Goal: Register for event/course

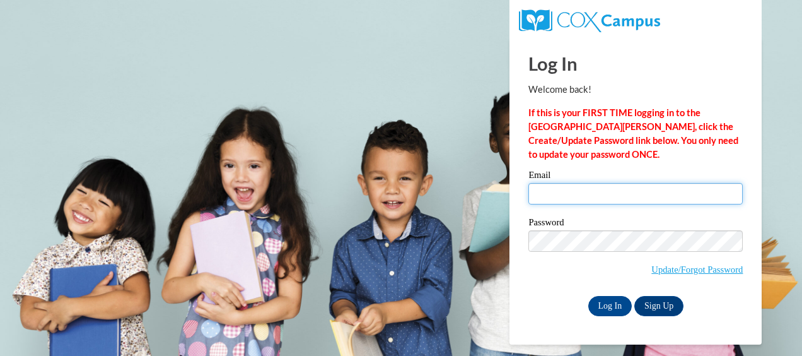
click at [615, 190] on input "Email" at bounding box center [635, 193] width 214 height 21
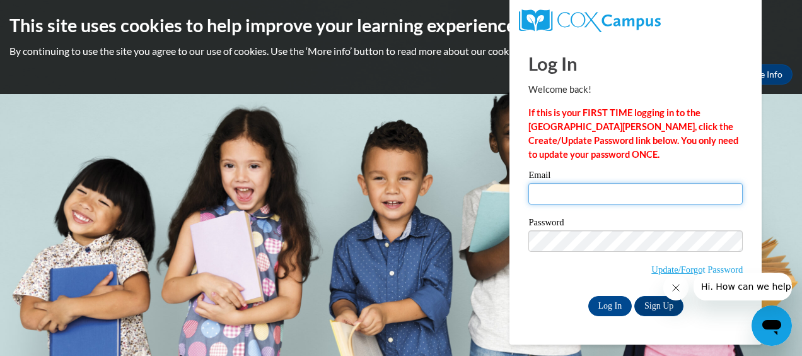
type input "kmoore46@students.asurams.edu"
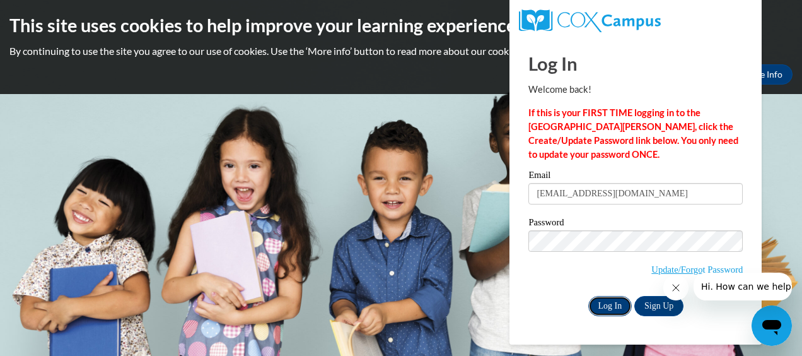
click at [612, 299] on input "Log In" at bounding box center [610, 306] width 44 height 20
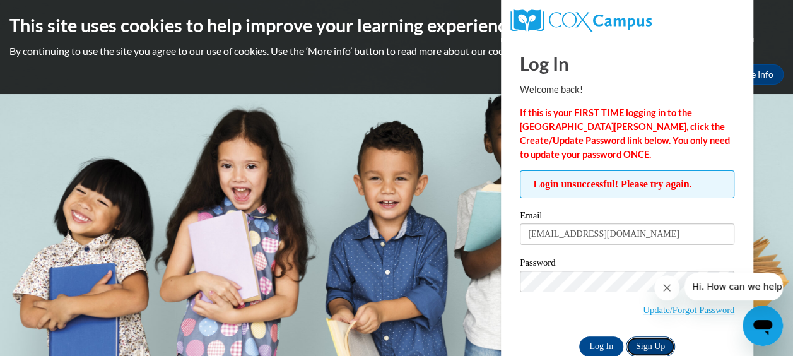
click at [646, 347] on link "Sign Up" at bounding box center [650, 346] width 49 height 20
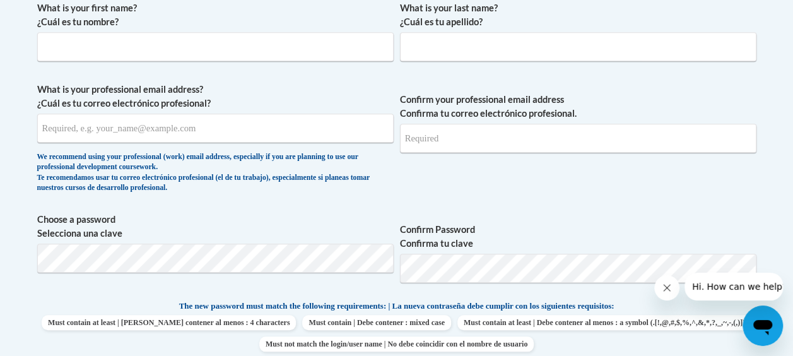
scroll to position [319, 0]
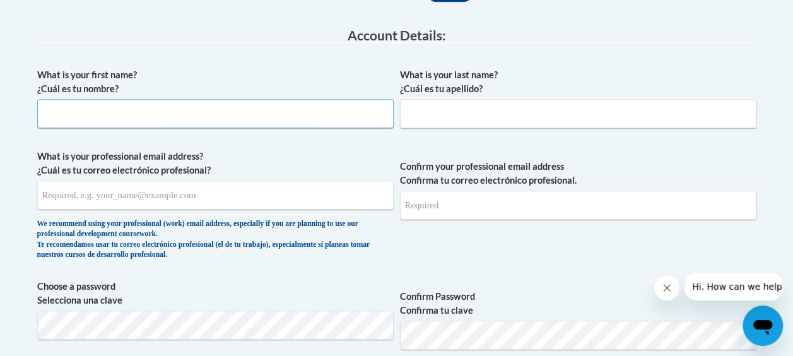
click at [314, 106] on input "What is your first name? ¿Cuál es tu nombre?" at bounding box center [215, 113] width 356 height 29
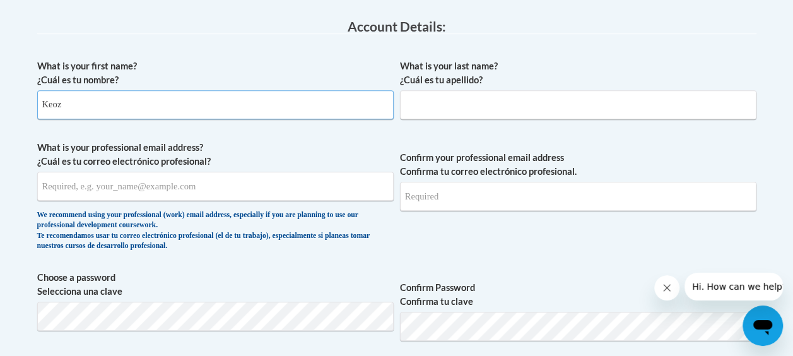
scroll to position [328, 0]
type input "Keoz"
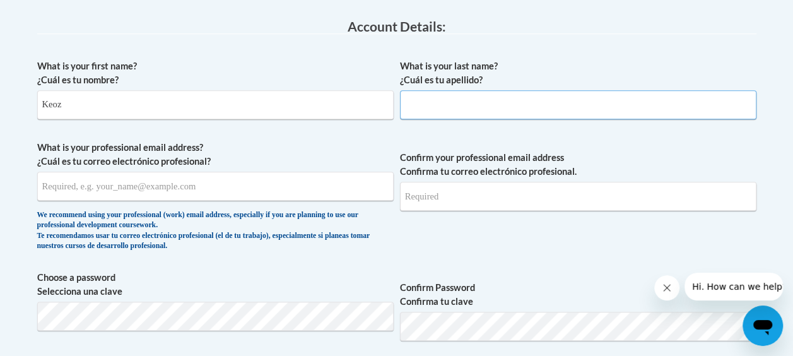
click at [597, 108] on input "What is your last name? ¿Cuál es tu apellido?" at bounding box center [578, 104] width 356 height 29
type input "Moore"
click at [186, 182] on input "What is your professional email address? ¿Cuál es tu correo electrónico profesi…" at bounding box center [215, 186] width 356 height 29
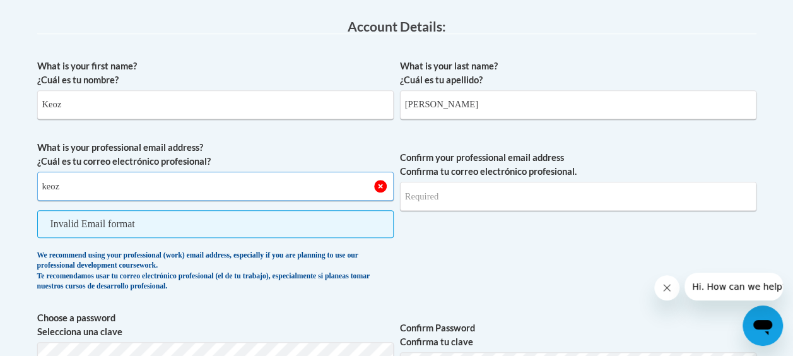
type input "keozmoore@gmail.com"
click at [260, 231] on span "Invalid Email format" at bounding box center [215, 224] width 356 height 28
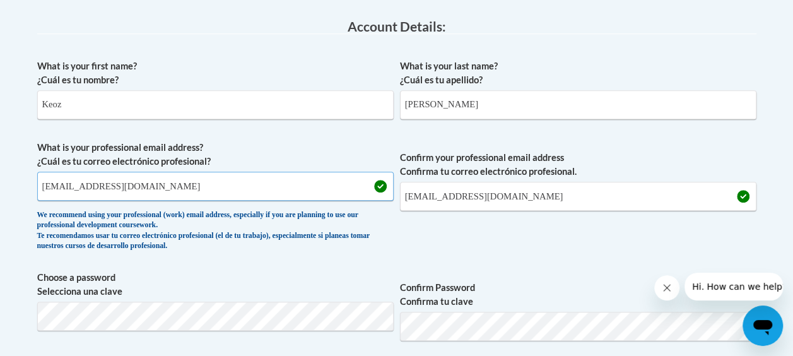
click at [231, 189] on input "keozmoore@gmail.com" at bounding box center [215, 186] width 356 height 29
type input "k"
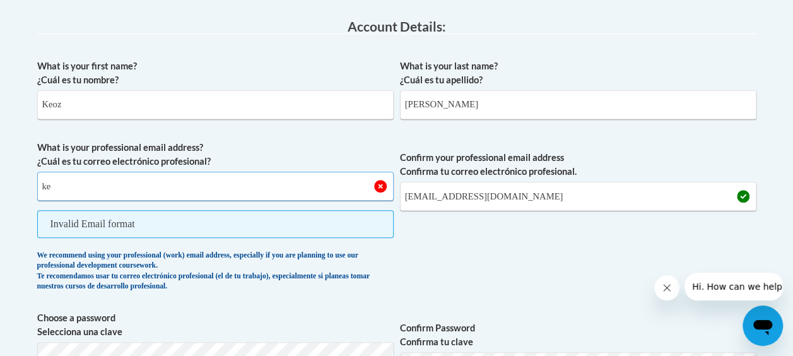
type input "keoz.moore@ndo.org"
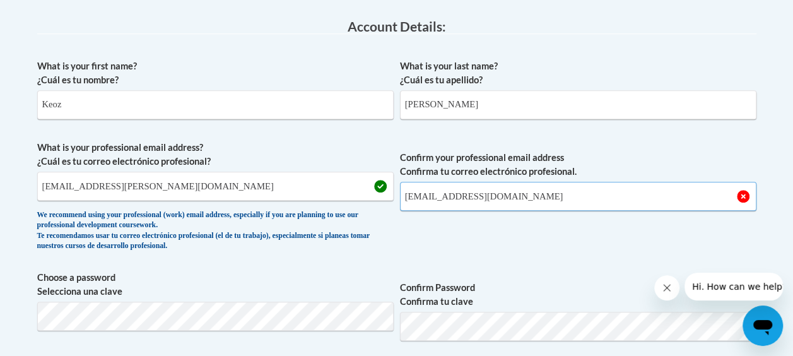
click at [552, 190] on input "keozmoore@gmail.com" at bounding box center [578, 196] width 356 height 29
type input "k"
type input "keoz.moore@ndo.org"
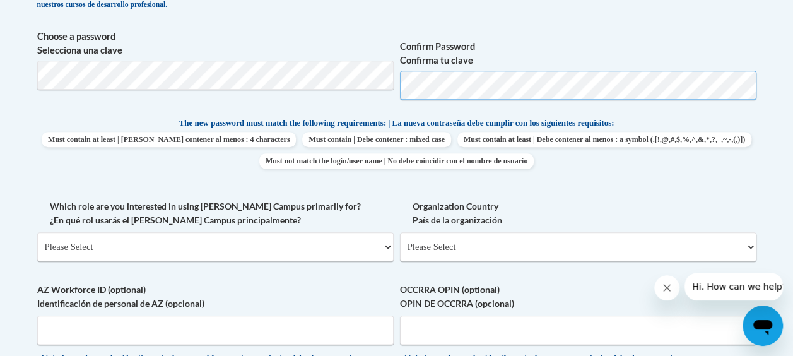
scroll to position [570, 0]
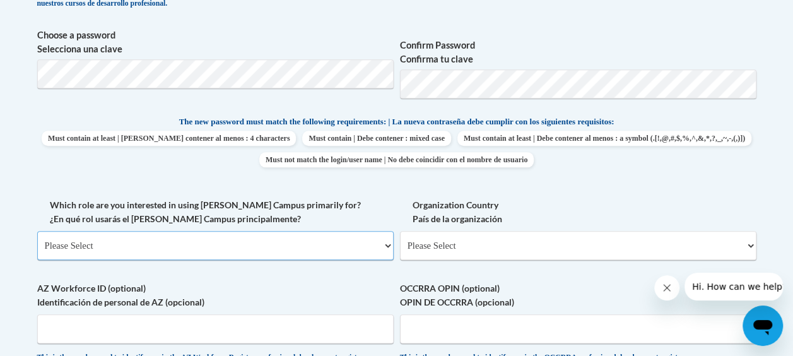
click at [260, 252] on select "Please Select College/University | Colegio/Universidad Community/Nonprofit Part…" at bounding box center [215, 245] width 356 height 29
click at [197, 250] on select "Please Select College/University | Colegio/Universidad Community/Nonprofit Part…" at bounding box center [215, 245] width 356 height 29
select select "fbf2d438-af2f-41f8-98f1-81c410e29de3"
click at [37, 231] on select "Please Select College/University | Colegio/Universidad Community/Nonprofit Part…" at bounding box center [215, 245] width 356 height 29
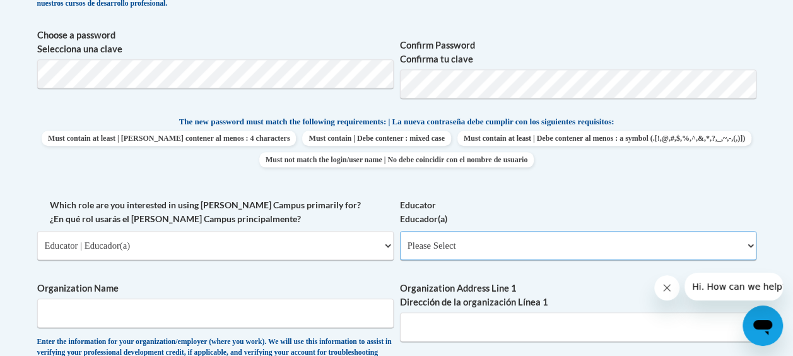
click at [453, 242] on select "Please Select Early Learning/Daycare Teacher/Family Home Care Provider | Maestr…" at bounding box center [578, 245] width 356 height 29
select select "5e2af403-4f2c-4e49-a02f-103e55d7b75b"
click at [400, 231] on select "Please Select Early Learning/Daycare Teacher/Family Home Care Provider | Maestr…" at bounding box center [578, 245] width 356 height 29
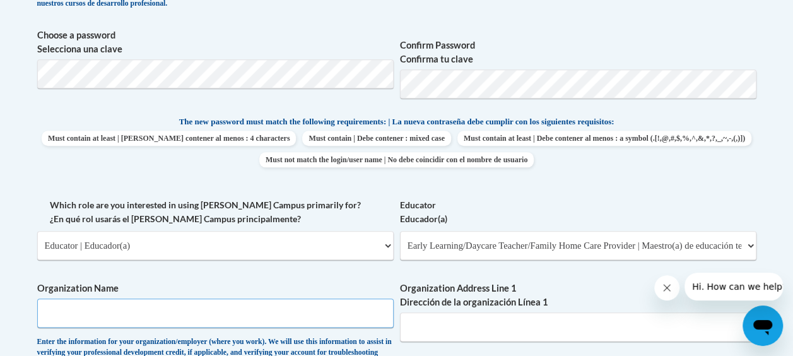
click at [214, 318] on input "Organization Name" at bounding box center [215, 312] width 356 height 29
type input "E.E Butler Headstart/Pre K"
type input "B"
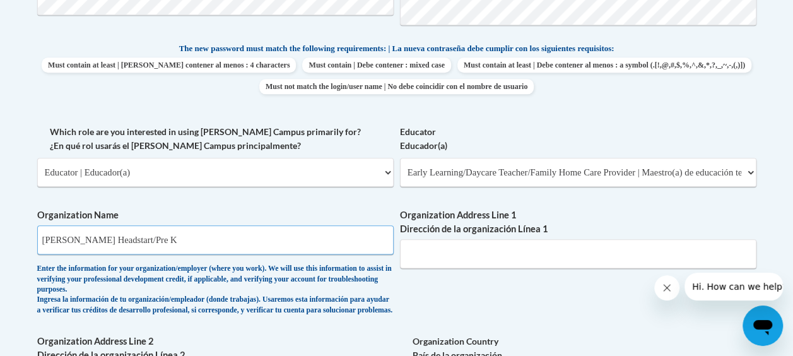
scroll to position [673, 0]
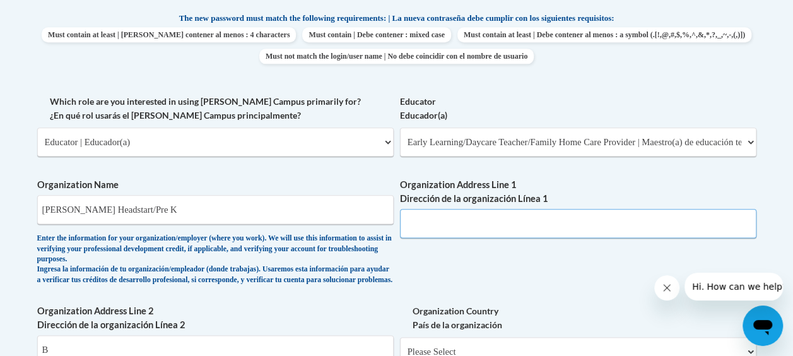
click at [568, 224] on input "Organization Address Line 1 Dirección de la organización Línea 1" at bounding box center [578, 223] width 356 height 29
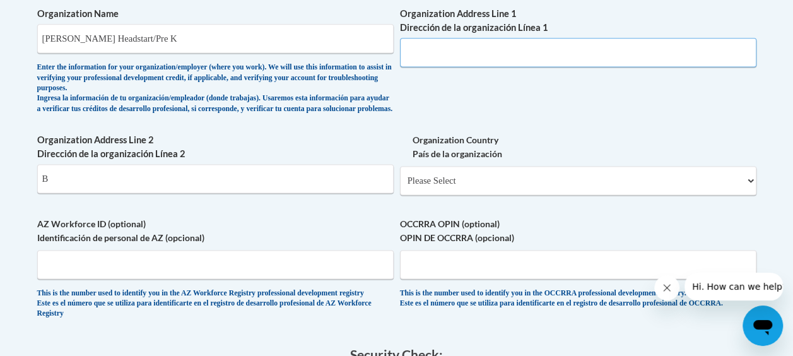
scroll to position [842, 0]
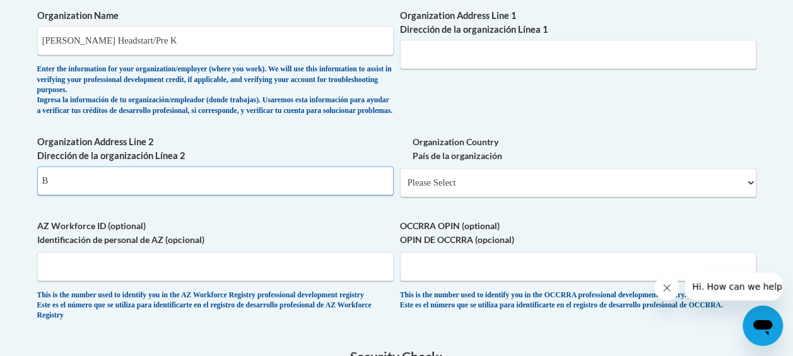
click at [331, 191] on input "B" at bounding box center [215, 180] width 356 height 29
click at [600, 195] on select "Please Select United States | Estados Unidos Outside of the United States | Fue…" at bounding box center [578, 182] width 356 height 29
select select "ad49bcad-a171-4b2e-b99c-48b446064914"
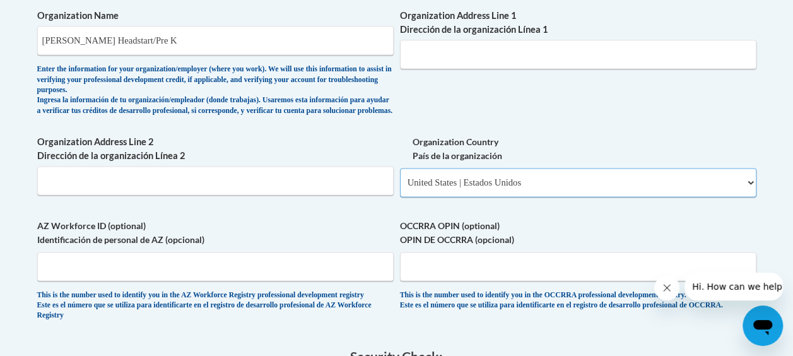
click at [400, 177] on select "Please Select United States | Estados Unidos Outside of the United States | Fue…" at bounding box center [578, 182] width 356 height 29
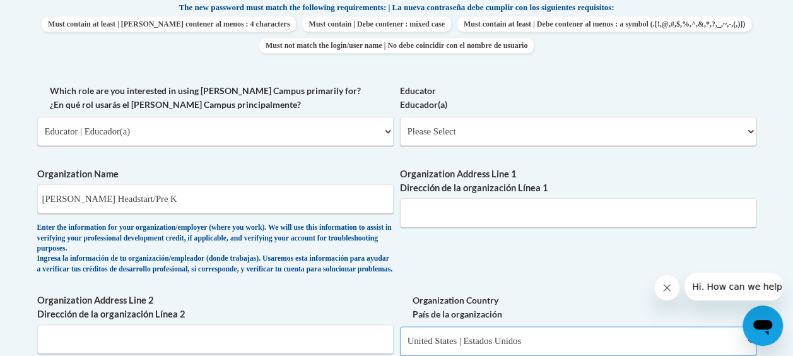
scroll to position [685, 0]
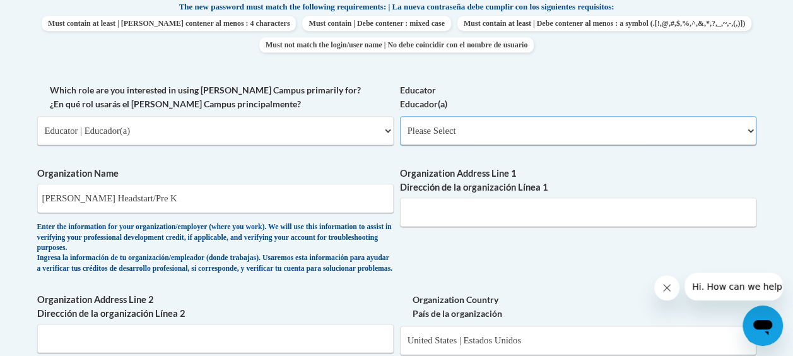
click at [497, 144] on select "Please Select Early Learning/Daycare Teacher/Family Home Care Provider | Maestr…" at bounding box center [578, 130] width 356 height 29
select select "5e2af403-4f2c-4e49-a02f-103e55d7b75b"
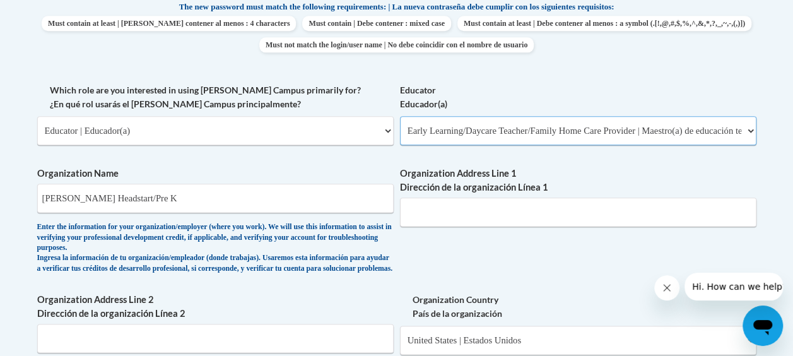
click at [400, 116] on select "Please Select Early Learning/Daycare Teacher/Family Home Care Provider | Maestr…" at bounding box center [578, 130] width 356 height 29
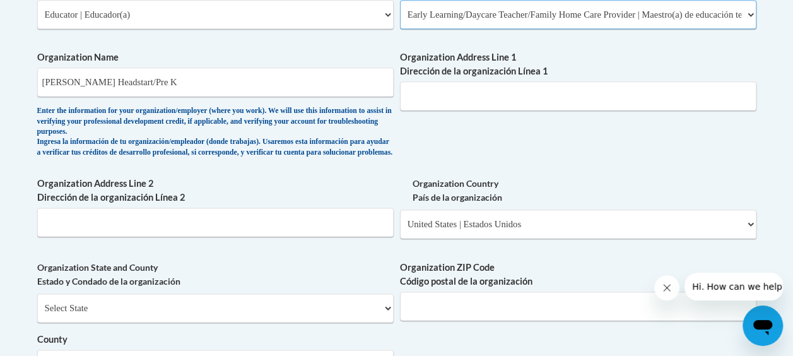
scroll to position [820, 0]
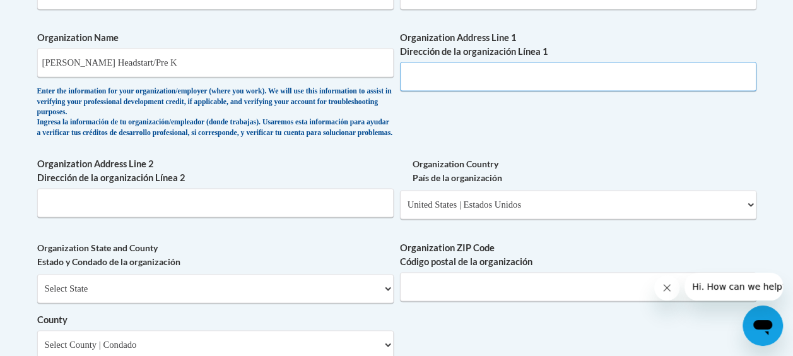
click at [523, 78] on input "Organization Address Line 1 Dirección de la organización Línea 1" at bounding box center [578, 76] width 356 height 29
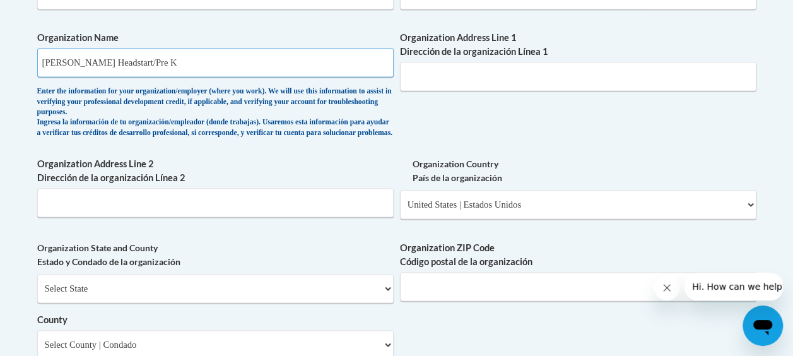
click at [293, 66] on input "E.E Butler Headstart/Pre K" at bounding box center [215, 62] width 356 height 29
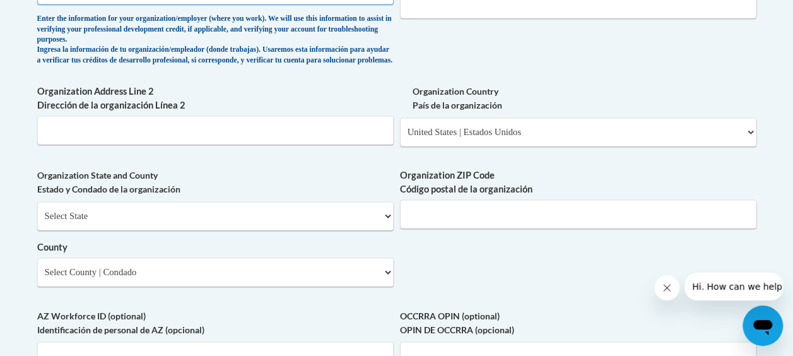
scroll to position [926, 0]
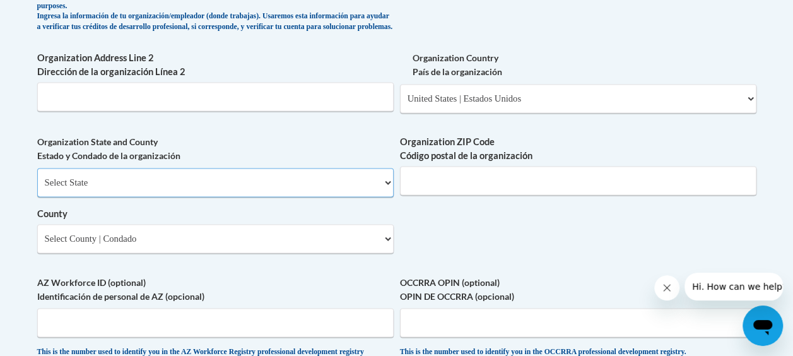
click at [339, 195] on select "Select State Alabama Alaska Arizona Arkansas California Colorado Connecticut De…" at bounding box center [215, 182] width 356 height 29
select select "Georgia"
click at [37, 177] on select "Select State Alabama Alaska Arizona Arkansas California Colorado Connecticut De…" at bounding box center [215, 182] width 356 height 29
click at [566, 187] on input "Organization ZIP Code Código postal de la organización" at bounding box center [578, 180] width 356 height 29
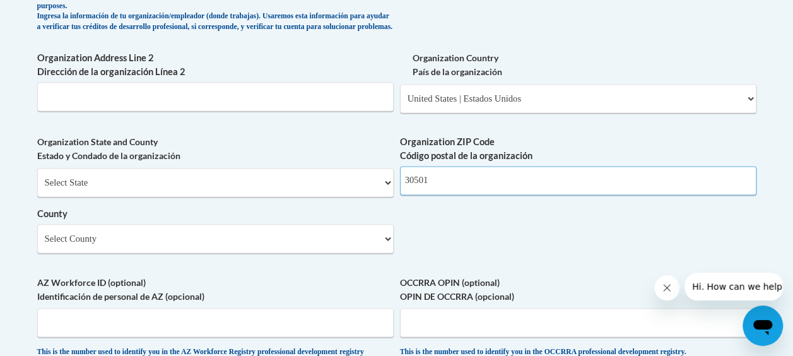
type input "30501"
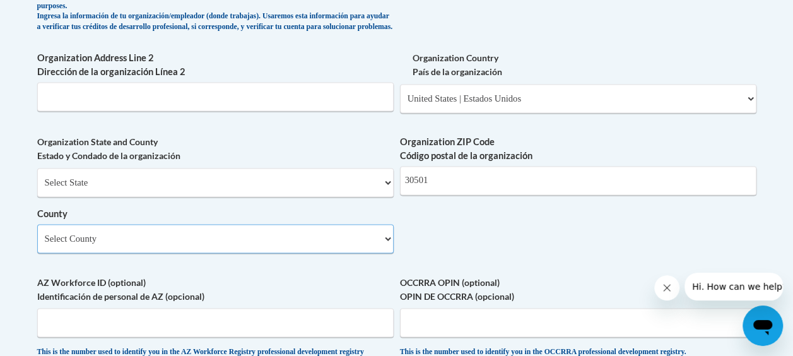
click at [309, 253] on select "Select County Appling Atkinson Bacon Baker Baldwin Banks Barrow Bartow Ben Hill…" at bounding box center [215, 238] width 356 height 29
select select "Hall"
click at [209, 237] on select "Select County Appling Atkinson Bacon Baker Baldwin Banks Barrow Bartow Ben Hill…" at bounding box center [215, 238] width 356 height 29
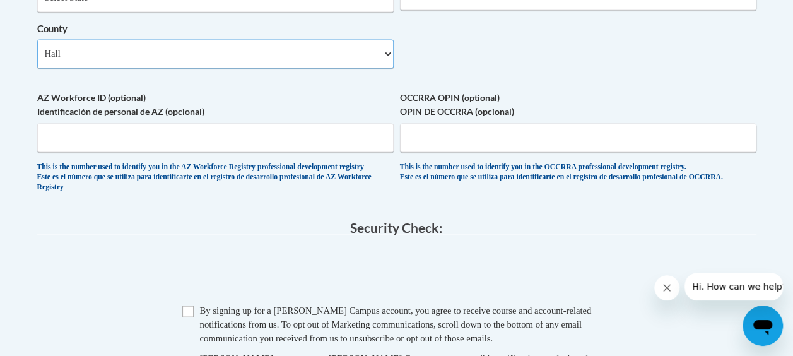
scroll to position [1120, 0]
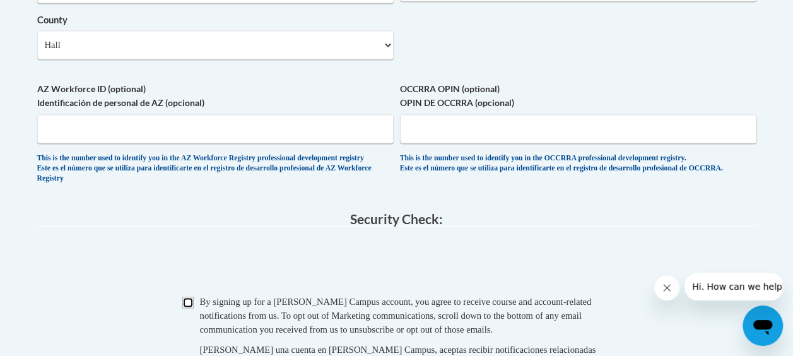
click at [192, 308] on input "Checkbox" at bounding box center [187, 301] width 11 height 11
checkbox input "true"
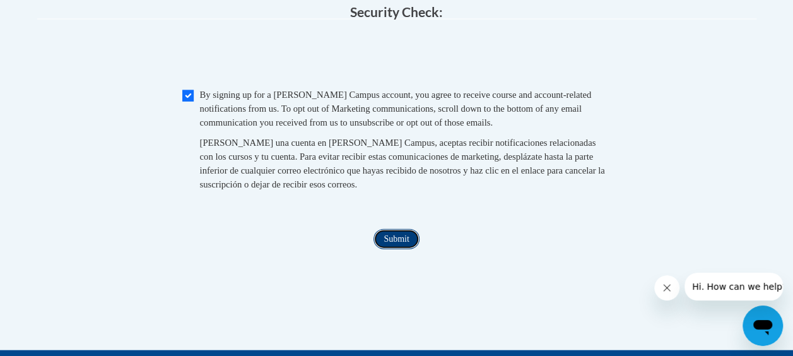
click at [388, 249] on input "Submit" at bounding box center [395, 239] width 45 height 20
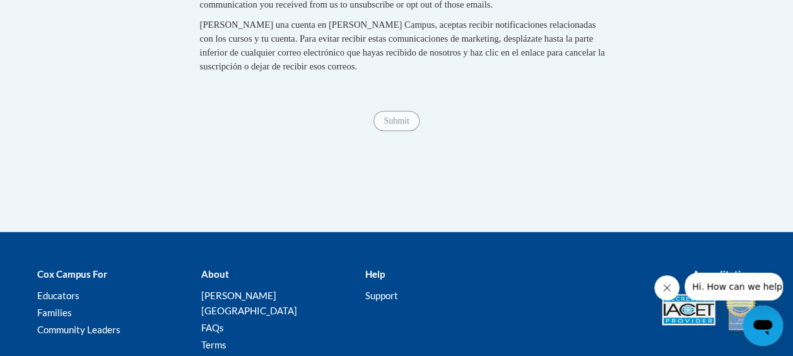
scroll to position [1358, 0]
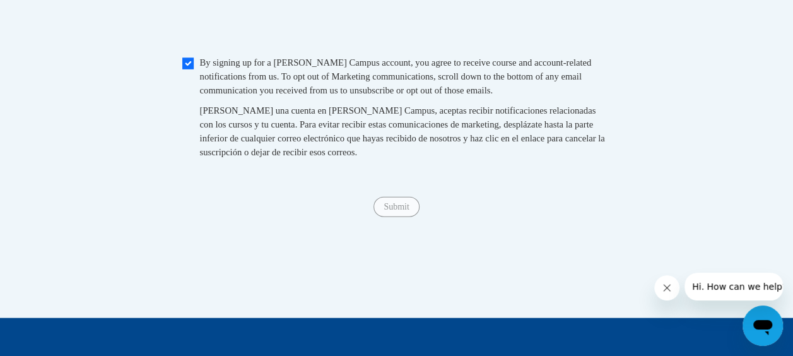
type input "1300 Athens St"
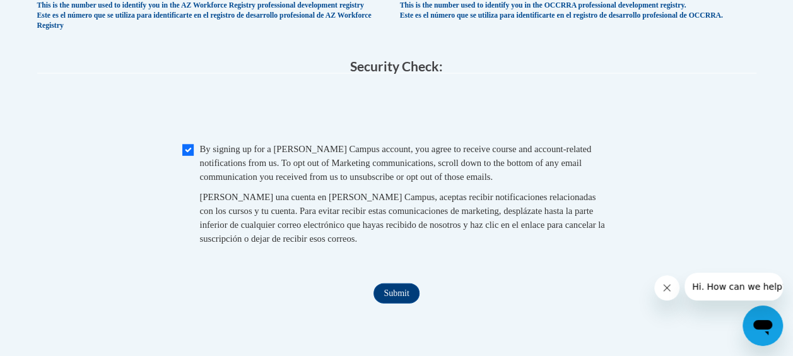
scroll to position [1264, 0]
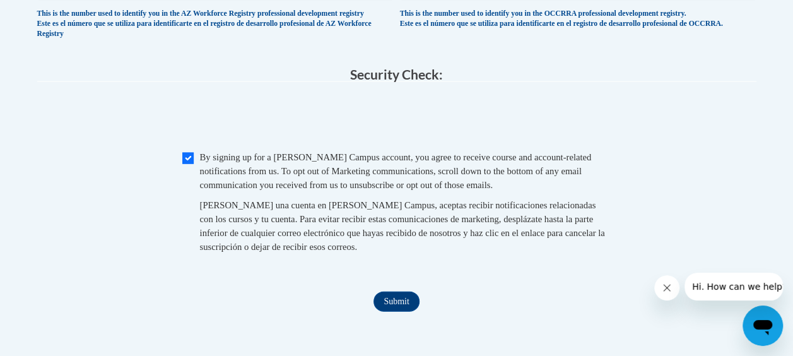
click at [712, 280] on button "Hi. How can we help?" at bounding box center [739, 286] width 110 height 28
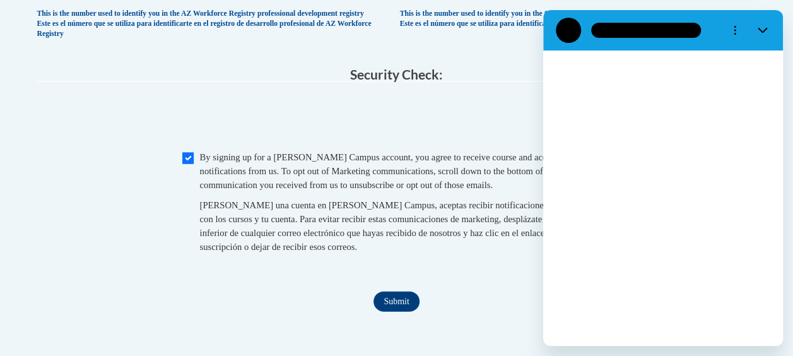
scroll to position [0, 0]
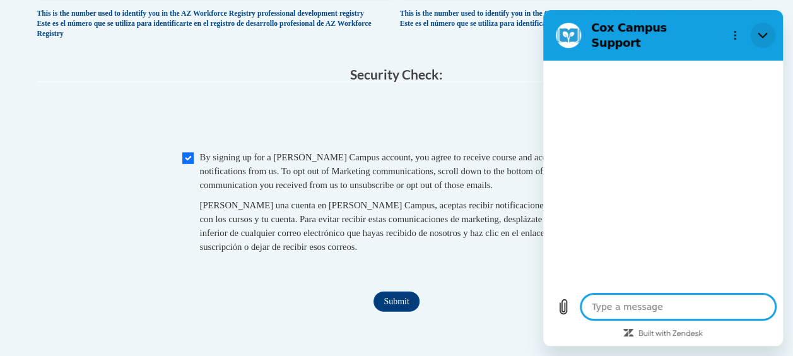
click at [758, 23] on button "Close" at bounding box center [762, 35] width 25 height 25
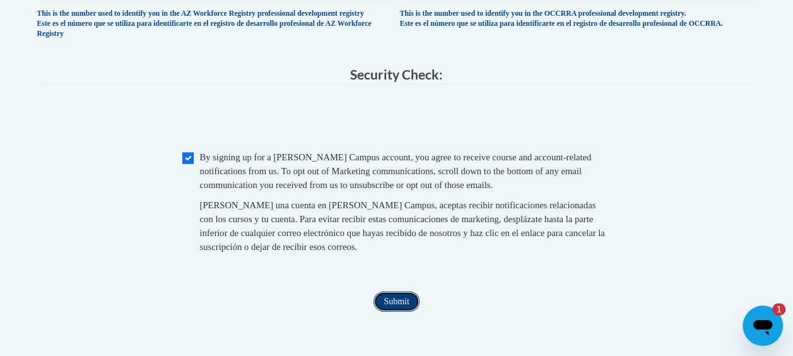
click at [404, 312] on input "Submit" at bounding box center [395, 301] width 45 height 20
type textarea "x"
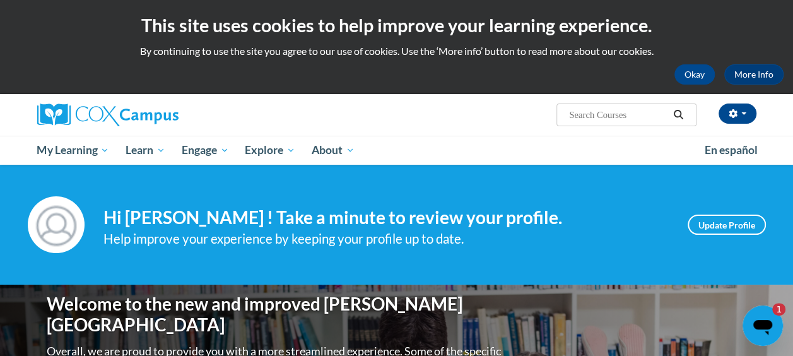
click at [603, 111] on input "Search..." at bounding box center [618, 114] width 101 height 15
type input "l"
click at [603, 111] on input "Search..." at bounding box center [618, 114] width 101 height 15
type input "`"
type input "literacy"
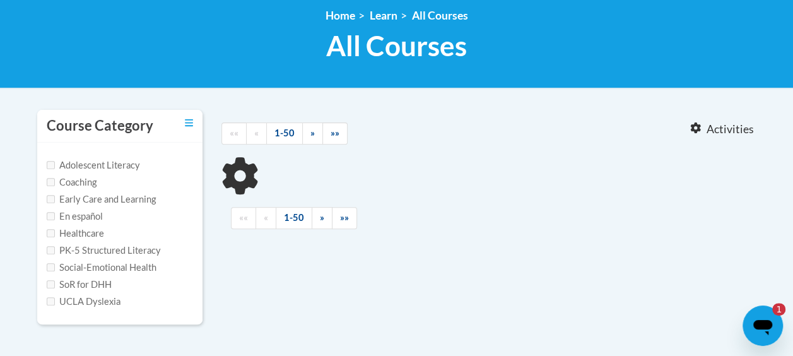
type input "literacy"
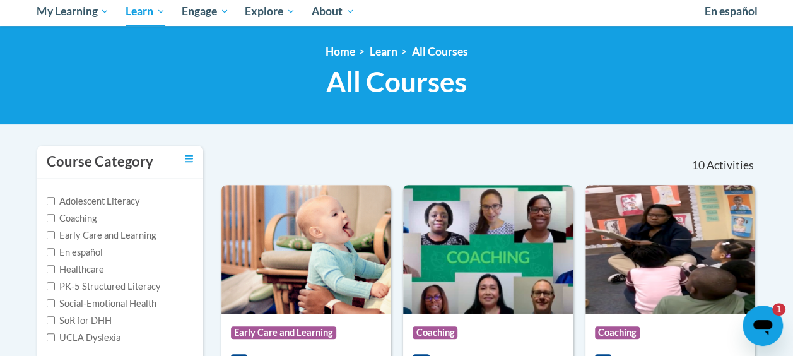
scroll to position [155, 0]
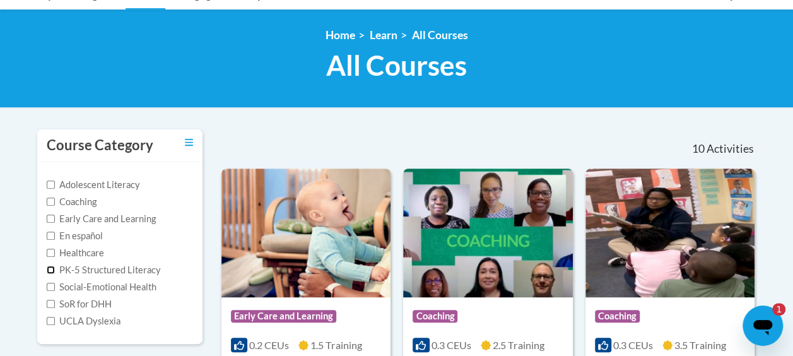
click at [50, 269] on input "PK-5 Structured Literacy" at bounding box center [51, 269] width 8 height 8
checkbox input "true"
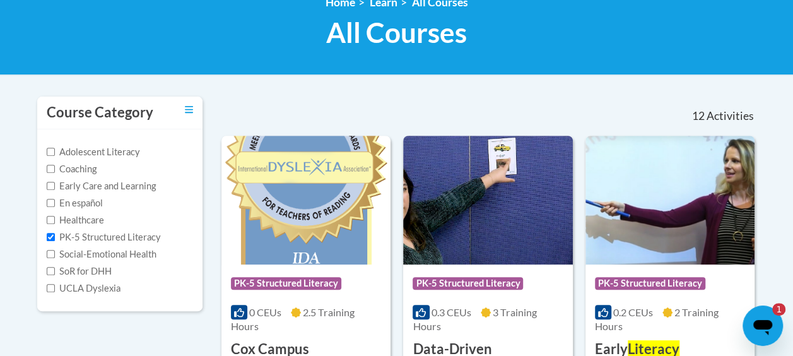
scroll to position [0, 0]
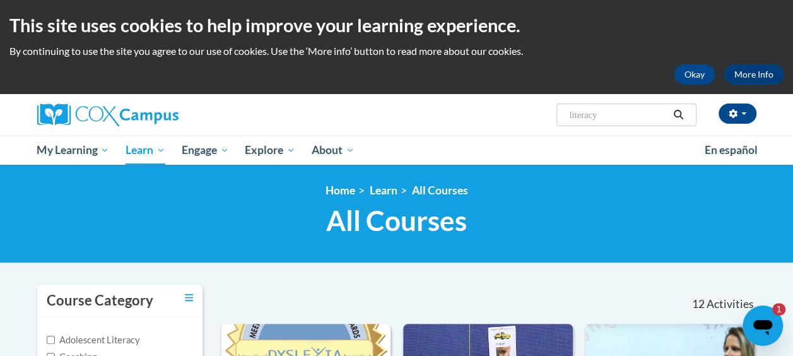
click at [623, 118] on input "literacy" at bounding box center [618, 114] width 101 height 15
type input "literacy and playground"
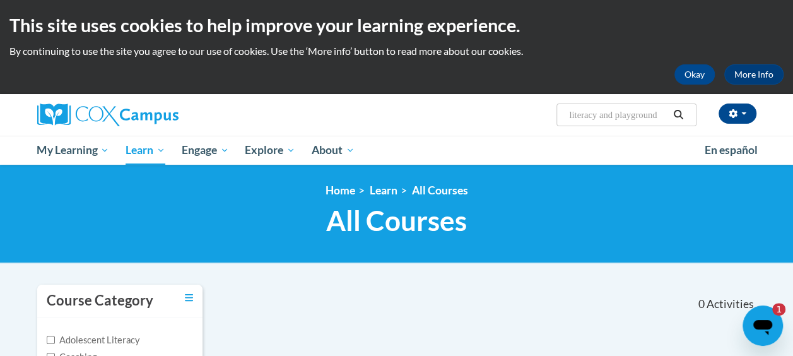
click at [641, 115] on input "literacy and playground" at bounding box center [618, 114] width 101 height 15
click at [643, 119] on input "literacy and playground" at bounding box center [618, 114] width 101 height 15
type input "l"
type input "playground"
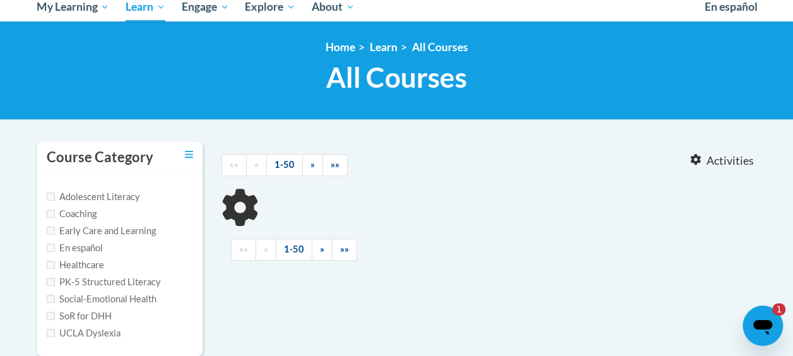
type input "playground"
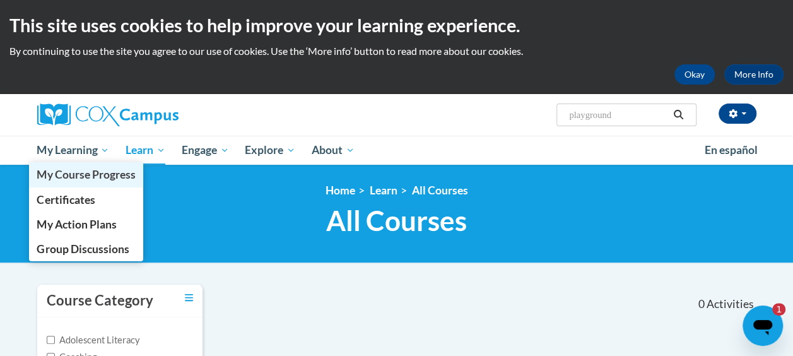
click at [79, 164] on link "My Course Progress" at bounding box center [86, 174] width 115 height 25
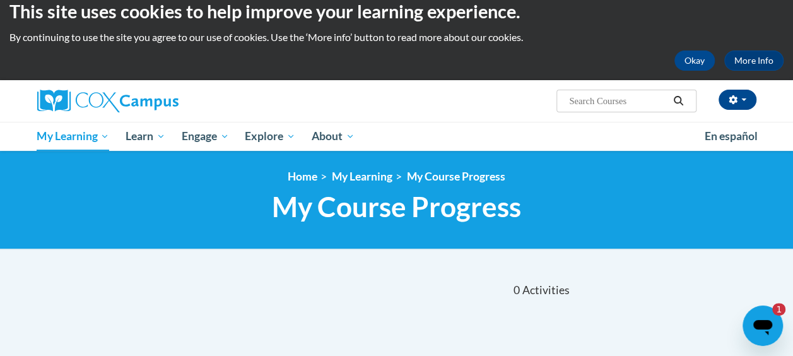
scroll to position [12, 0]
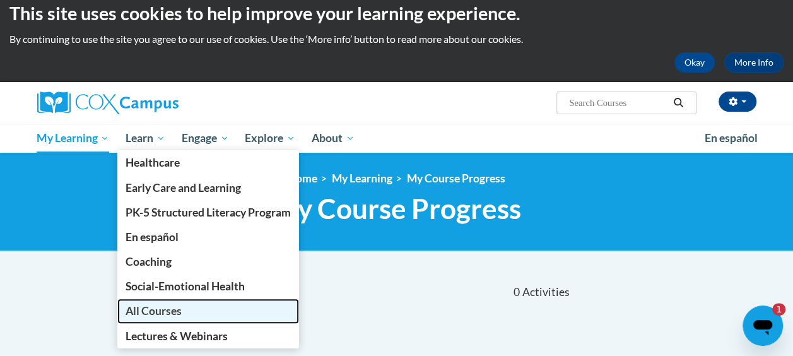
click at [143, 309] on span "All Courses" at bounding box center [153, 310] width 56 height 13
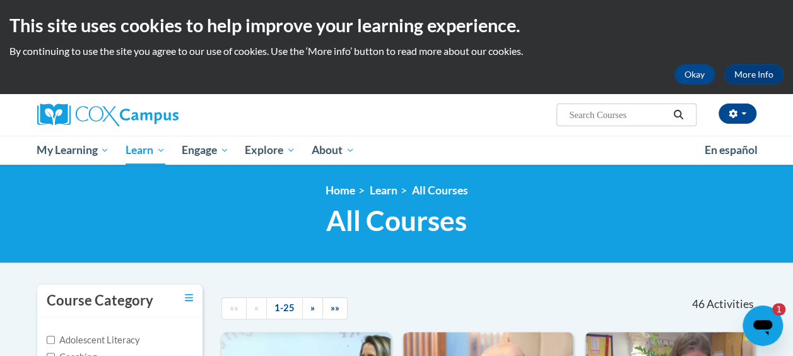
click at [619, 120] on input "Search..." at bounding box center [618, 114] width 101 height 15
type input "Health and Safety"
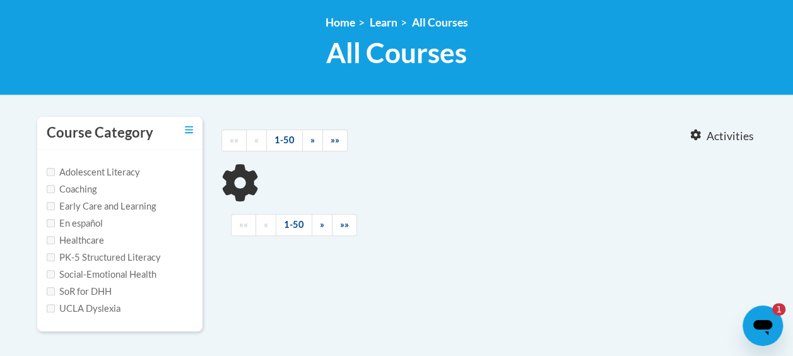
type input "Health and Safety"
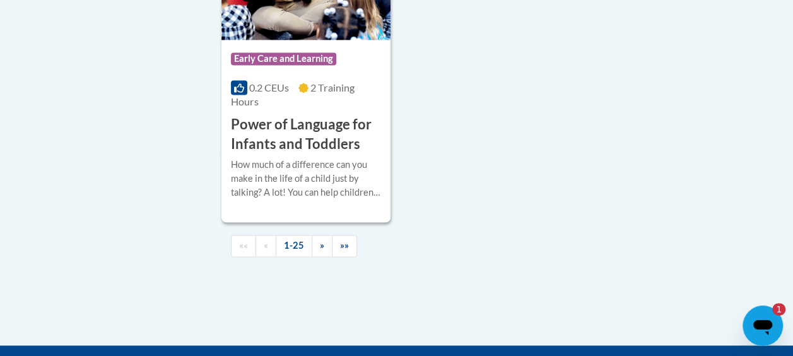
scroll to position [3261, 0]
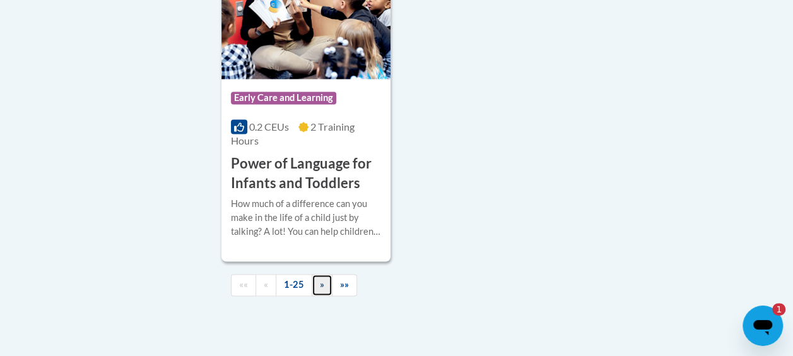
click at [313, 274] on link "»" at bounding box center [322, 285] width 21 height 22
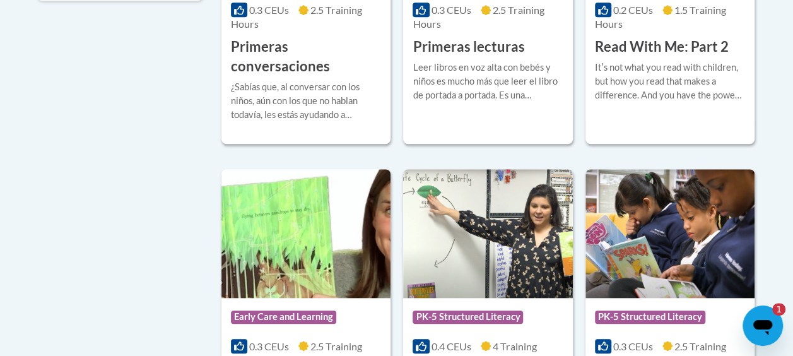
scroll to position [0, 0]
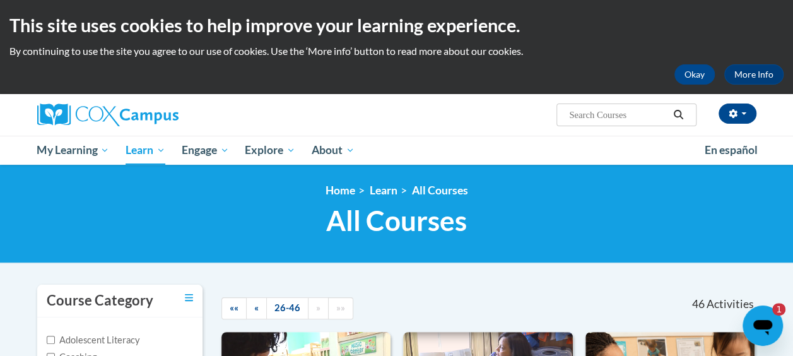
click at [627, 112] on input "Search..." at bounding box center [618, 114] width 101 height 15
type input "power of learning"
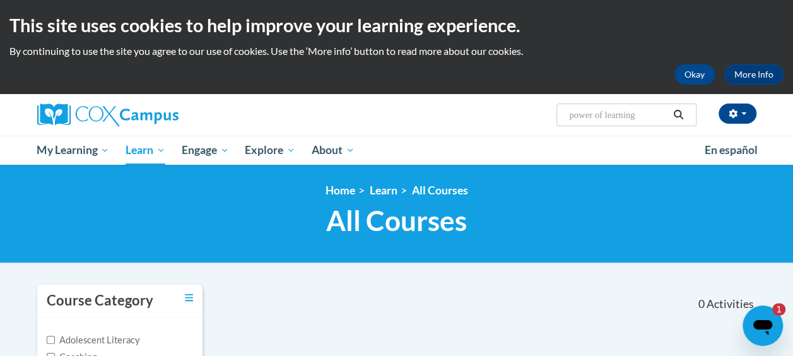
drag, startPoint x: 643, startPoint y: 110, endPoint x: 519, endPoint y: 115, distance: 124.4
click at [519, 115] on div "Keoz Moore (Eastern Daylight Time GMT-0400 ) My Profile Inbox My Transcripts Lo…" at bounding box center [520, 110] width 492 height 32
type input "Power of Learning"
click at [684, 111] on icon "Search" at bounding box center [677, 114] width 11 height 9
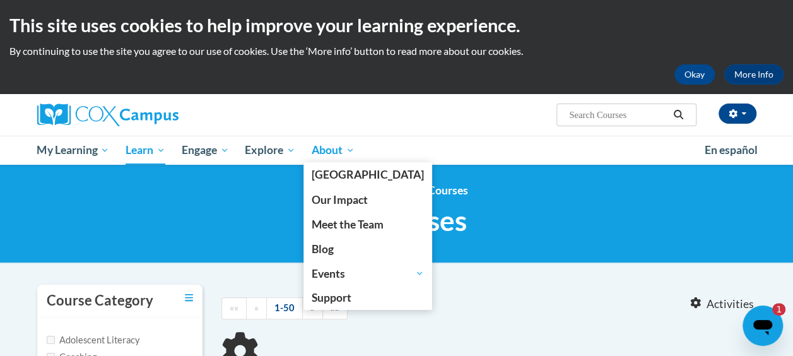
type input "Power of Learning"
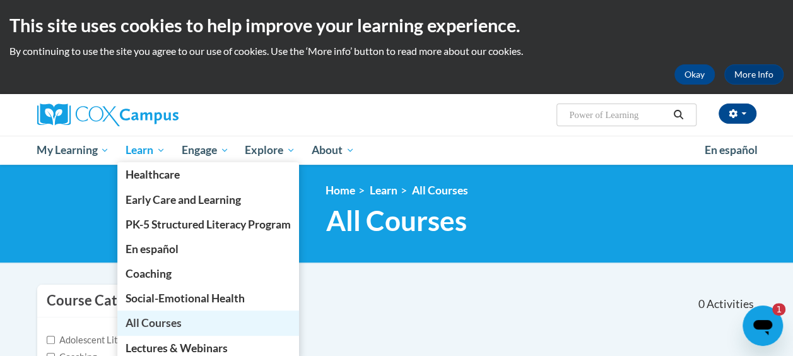
click at [139, 311] on link "All Courses" at bounding box center [208, 322] width 182 height 25
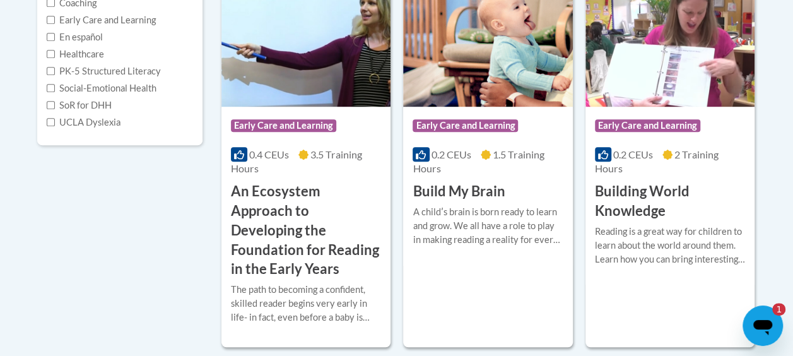
scroll to position [354, 0]
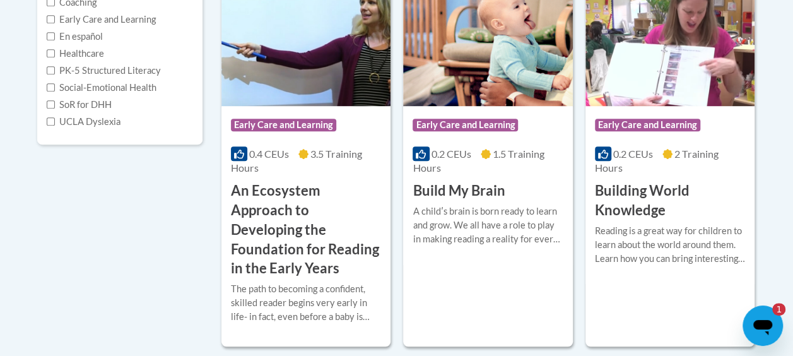
click at [107, 65] on label "PK-5 Structured Literacy" at bounding box center [104, 71] width 114 height 14
click at [55, 66] on input "PK-5 Structured Literacy" at bounding box center [51, 70] width 8 height 8
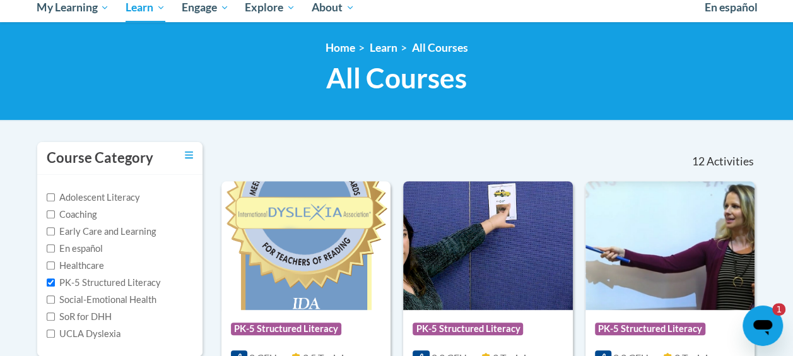
scroll to position [153, 0]
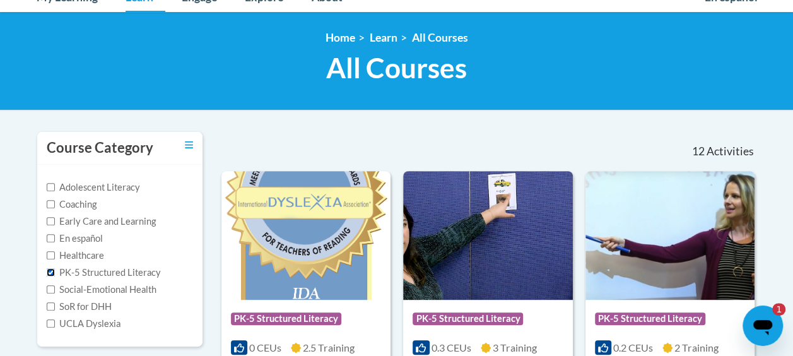
click at [50, 271] on input "PK-5 Structured Literacy" at bounding box center [51, 272] width 8 height 8
checkbox input "false"
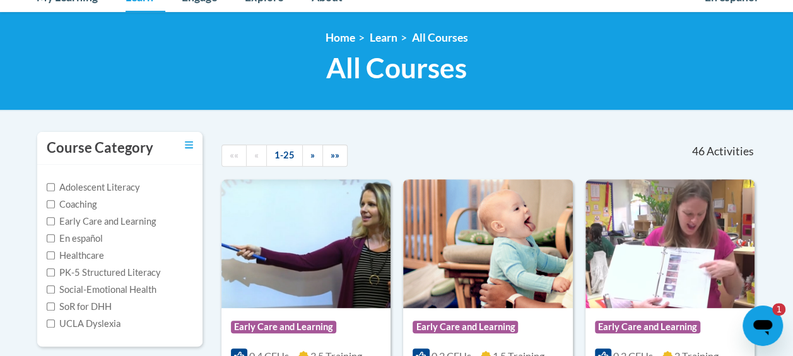
click at [54, 226] on label "Early Care and Learning" at bounding box center [101, 221] width 109 height 14
click at [54, 225] on input "Early Care and Learning" at bounding box center [51, 221] width 8 height 8
checkbox input "true"
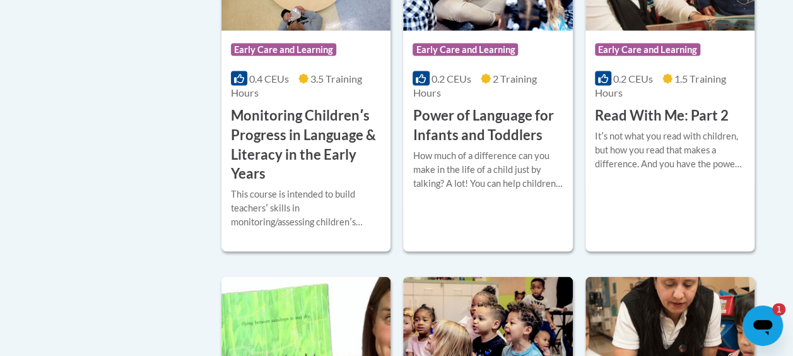
scroll to position [1201, 0]
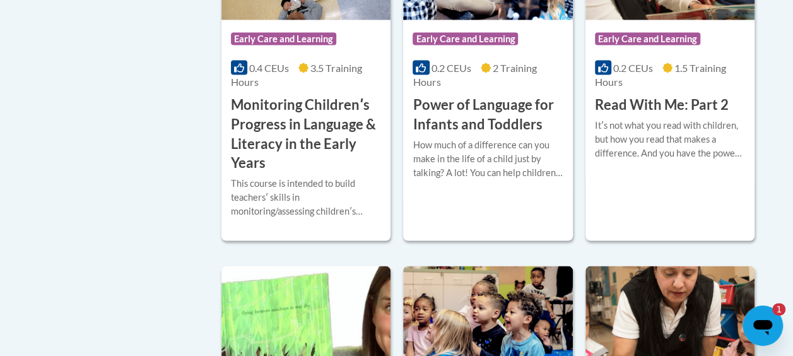
drag, startPoint x: 790, startPoint y: 173, endPoint x: 790, endPoint y: 193, distance: 19.6
click at [790, 193] on body "This site uses cookies to help improve your learning experience. By continuing …" at bounding box center [396, 182] width 793 height 2767
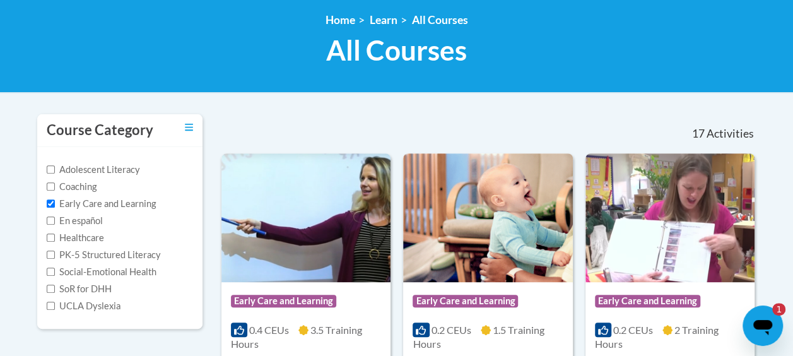
scroll to position [149, 0]
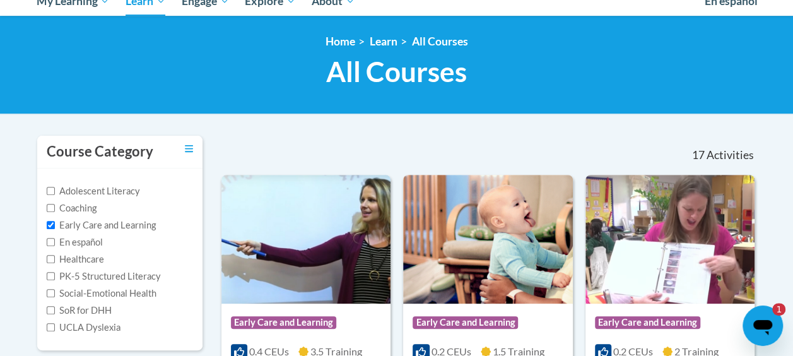
click at [45, 224] on div "Adolescent Literacy Coaching Early Care and Learning En español Healthcare PK-5…" at bounding box center [120, 259] width 166 height 182
click at [52, 190] on input "Adolescent Literacy" at bounding box center [51, 191] width 8 height 8
checkbox input "true"
click at [91, 218] on label "Early Care and Learning" at bounding box center [101, 225] width 109 height 14
click at [55, 221] on input "Early Care and Learning" at bounding box center [51, 225] width 8 height 8
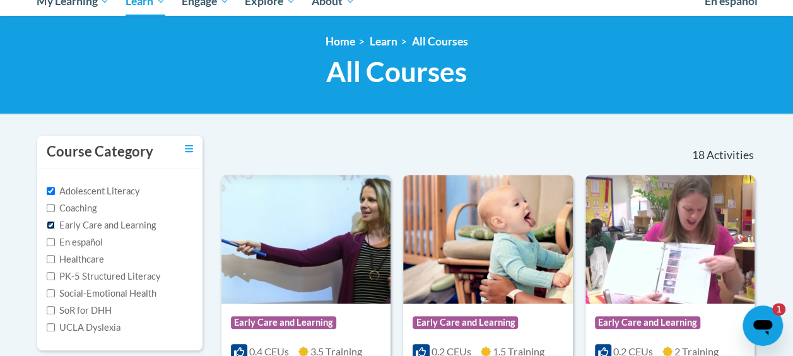
checkbox input "false"
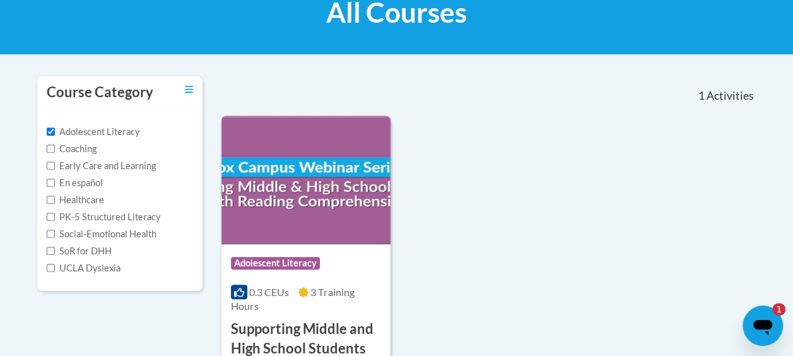
scroll to position [201, 0]
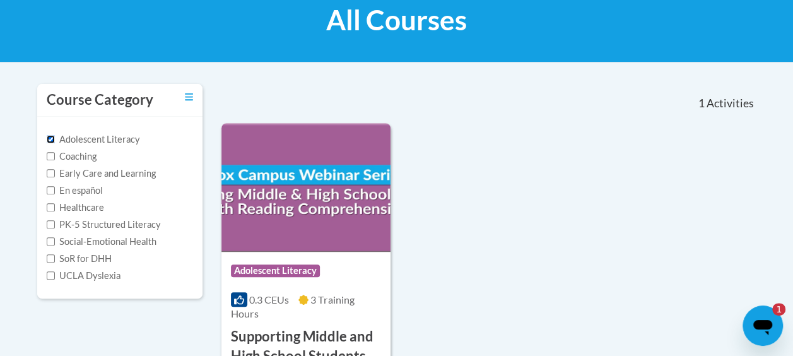
click at [49, 135] on input "Adolescent Literacy" at bounding box center [51, 139] width 8 height 8
checkbox input "false"
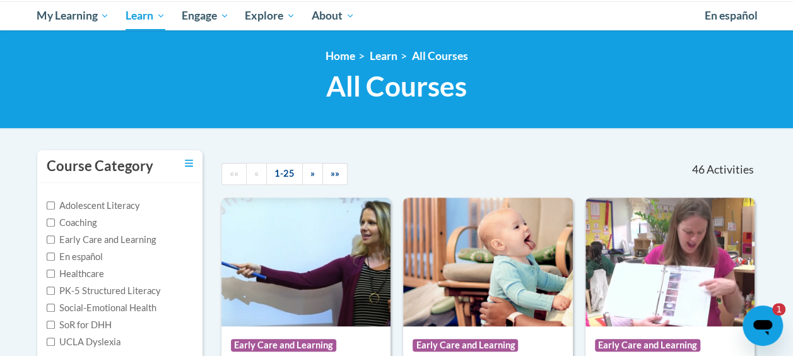
scroll to position [66, 0]
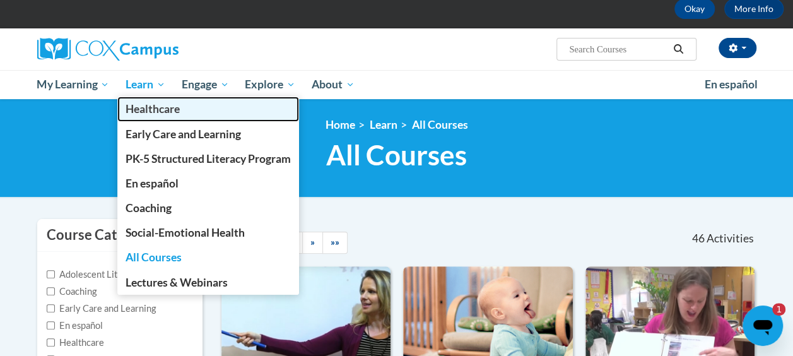
click at [153, 98] on link "Healthcare" at bounding box center [208, 108] width 182 height 25
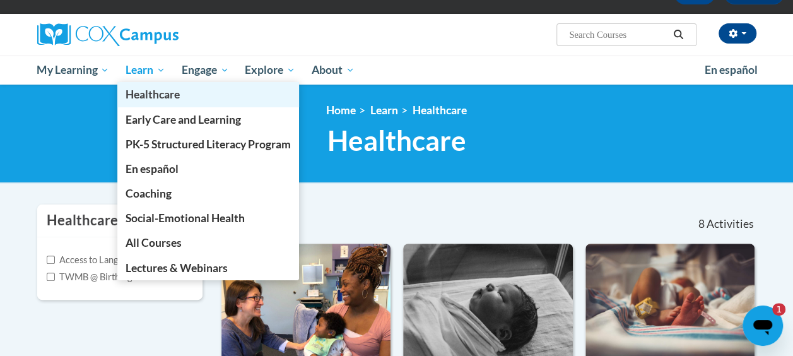
click at [151, 83] on link "Healthcare" at bounding box center [208, 94] width 182 height 25
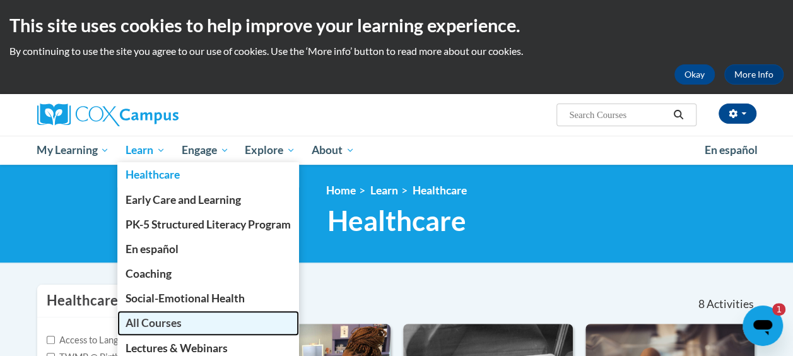
click at [160, 313] on link "All Courses" at bounding box center [208, 322] width 182 height 25
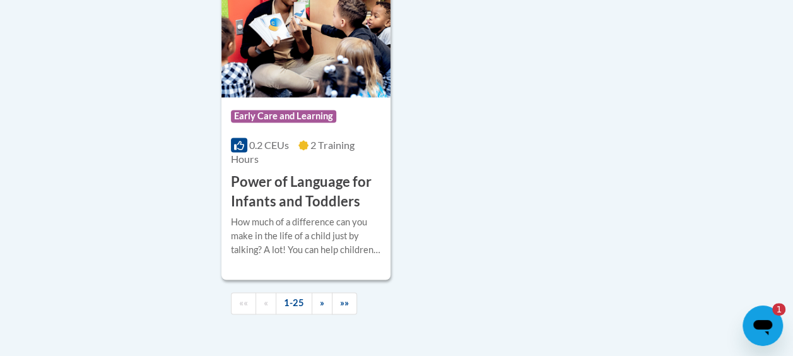
scroll to position [3249, 0]
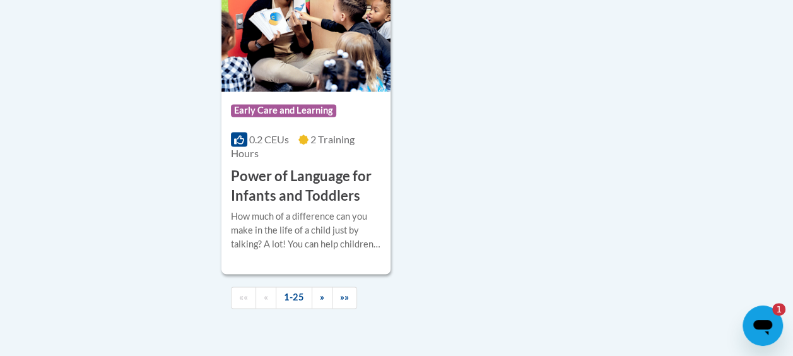
click at [308, 286] on link "1-25" at bounding box center [294, 297] width 37 height 22
click at [320, 291] on span "»" at bounding box center [322, 296] width 4 height 11
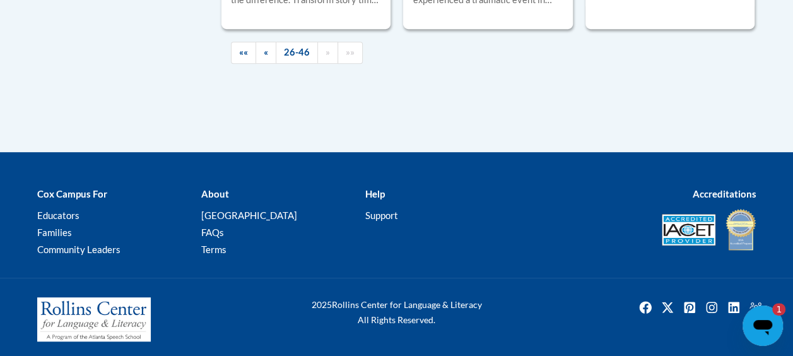
click at [536, 167] on div "Cox Campus For Educators Families Community Leaders About Cox Campus FAQs Terms…" at bounding box center [396, 222] width 793 height 110
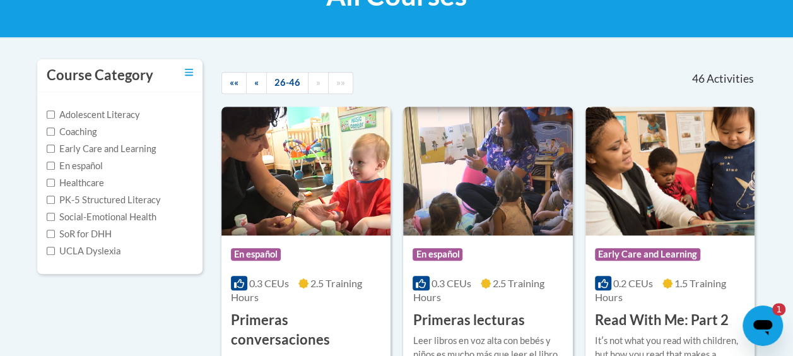
scroll to position [224, 0]
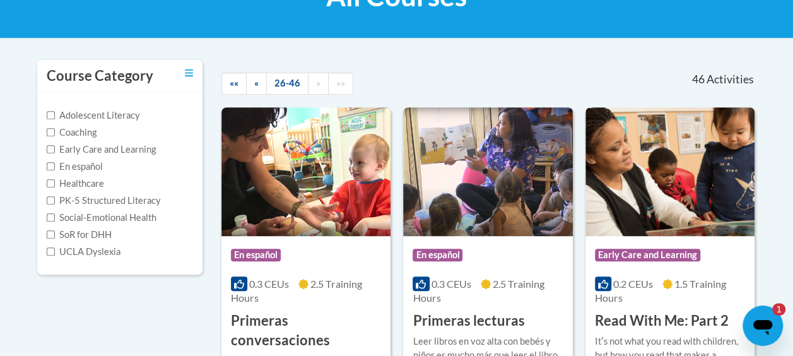
click at [96, 144] on label "Early Care and Learning" at bounding box center [101, 150] width 109 height 14
click at [55, 145] on input "Early Care and Learning" at bounding box center [51, 149] width 8 height 8
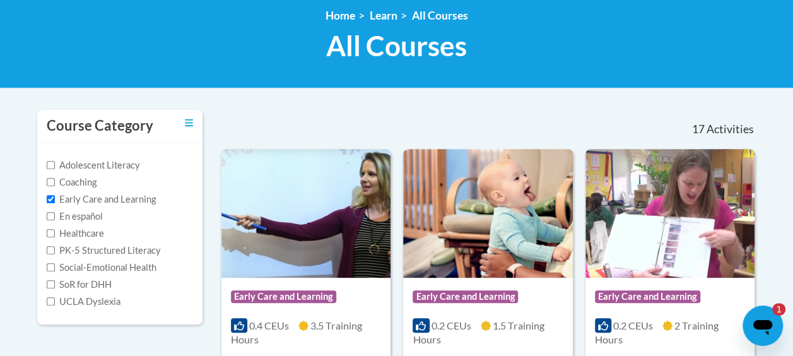
scroll to position [173, 0]
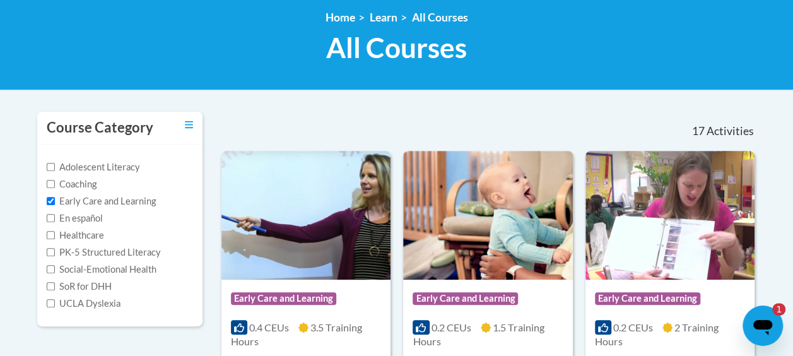
click at [131, 202] on label "Early Care and Learning" at bounding box center [101, 201] width 109 height 14
click at [55, 202] on input "Early Care and Learning" at bounding box center [51, 201] width 8 height 8
checkbox input "false"
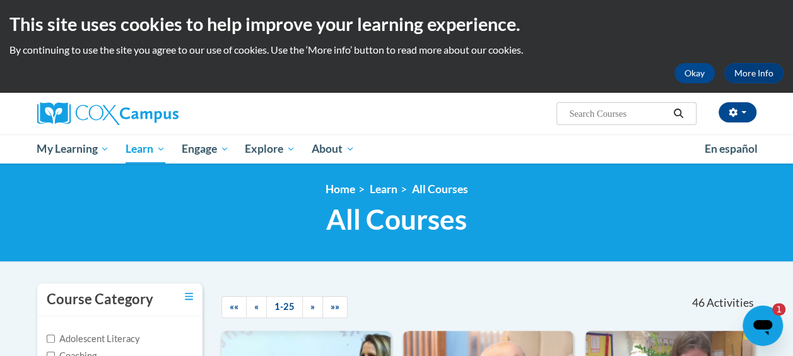
scroll to position [0, 0]
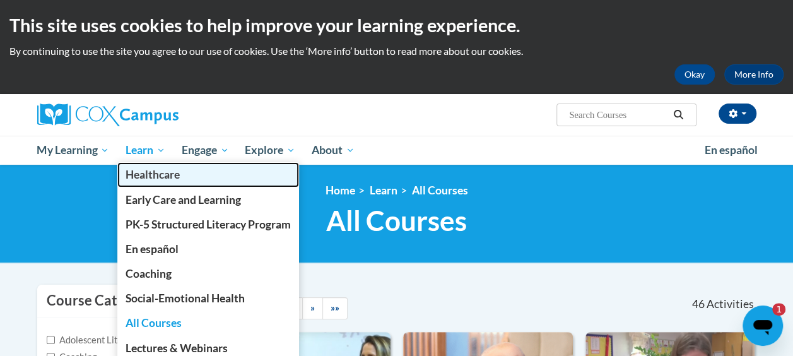
click at [154, 164] on link "Healthcare" at bounding box center [208, 174] width 182 height 25
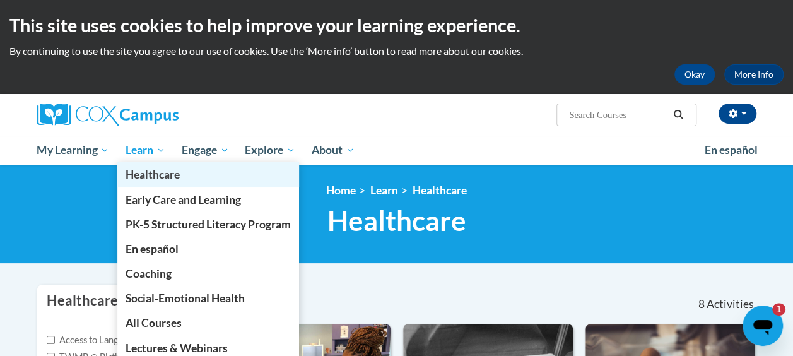
click at [147, 164] on link "Healthcare" at bounding box center [208, 174] width 182 height 25
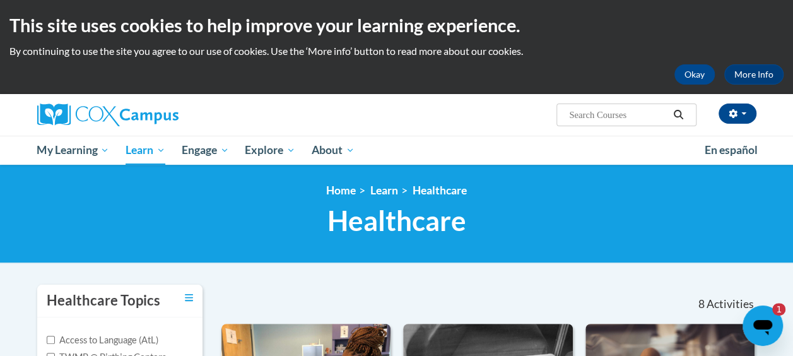
click at [615, 113] on input "Search..." at bounding box center [618, 114] width 101 height 15
type input "lteracy"
click at [606, 122] on input "Search..." at bounding box center [618, 114] width 101 height 15
type input "literacy"
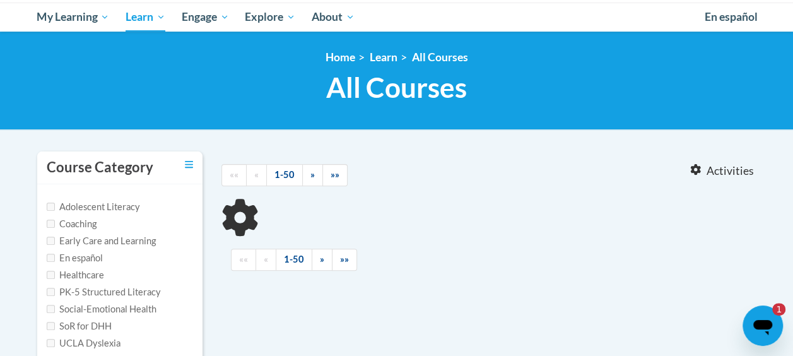
type input "literacy"
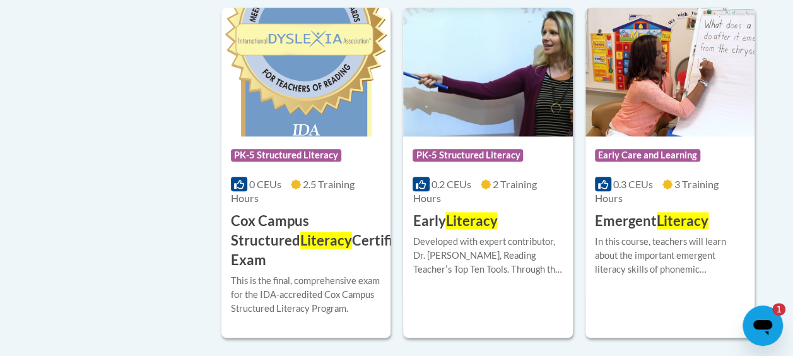
scroll to position [673, 0]
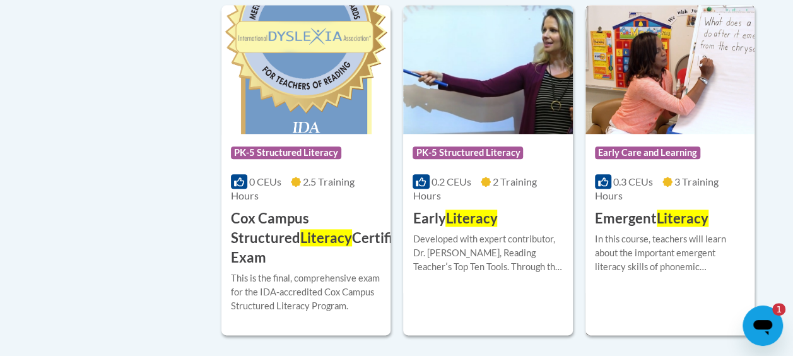
click at [612, 218] on h3 "Emergent Literacy" at bounding box center [652, 219] width 114 height 20
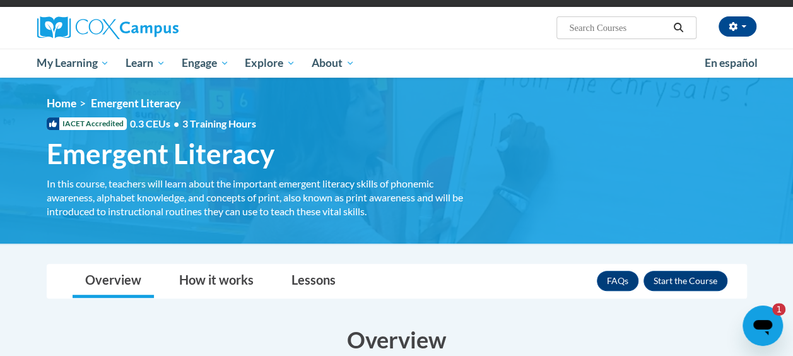
scroll to position [85, 0]
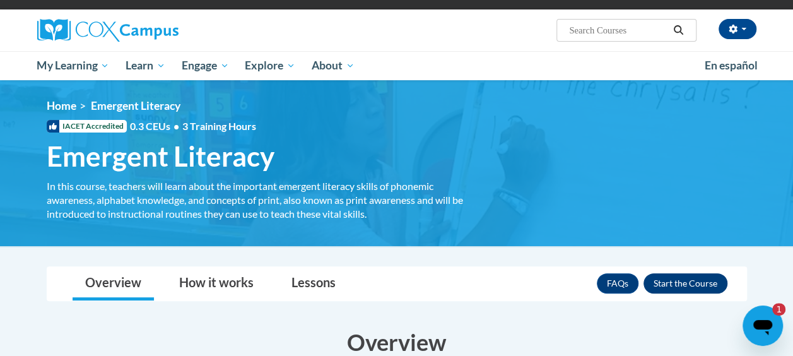
click at [689, 277] on button "Enroll" at bounding box center [685, 283] width 84 height 20
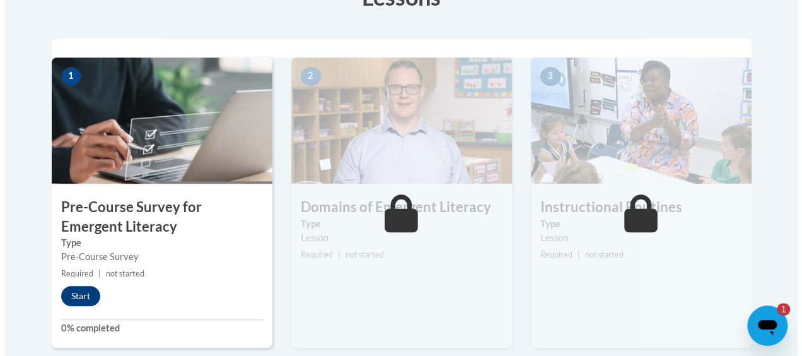
scroll to position [389, 0]
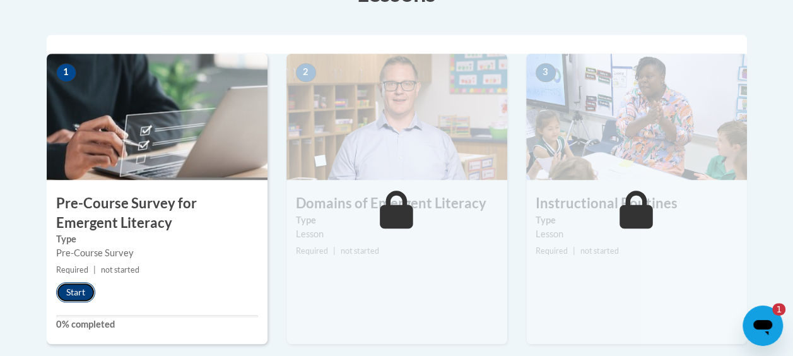
click at [85, 290] on button "Start" at bounding box center [75, 292] width 39 height 20
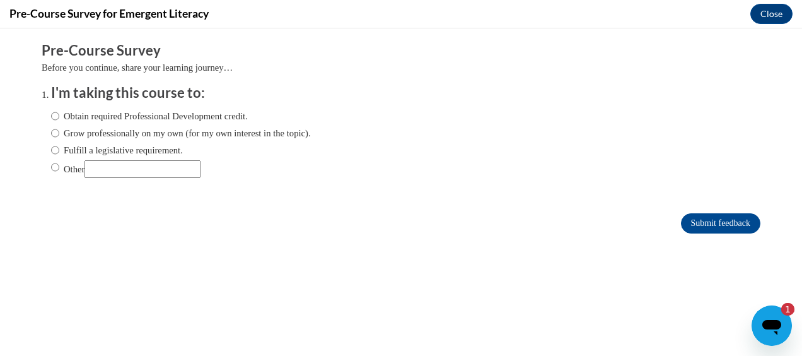
scroll to position [0, 0]
click at [119, 163] on input "Other" at bounding box center [143, 169] width 116 height 18
click at [51, 168] on input "Other" at bounding box center [55, 167] width 8 height 14
radio input "true"
click at [51, 112] on label "Obtain required Professional Development credit." at bounding box center [149, 116] width 197 height 14
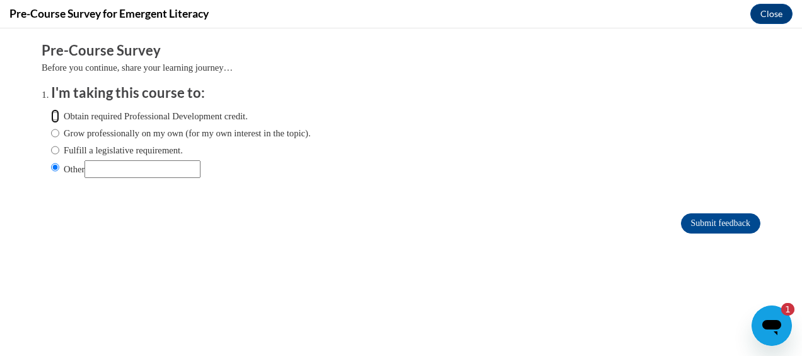
click at [51, 112] on input "Obtain required Professional Development credit." at bounding box center [55, 116] width 8 height 14
radio input "true"
click at [686, 217] on input "Submit feedback" at bounding box center [720, 223] width 79 height 20
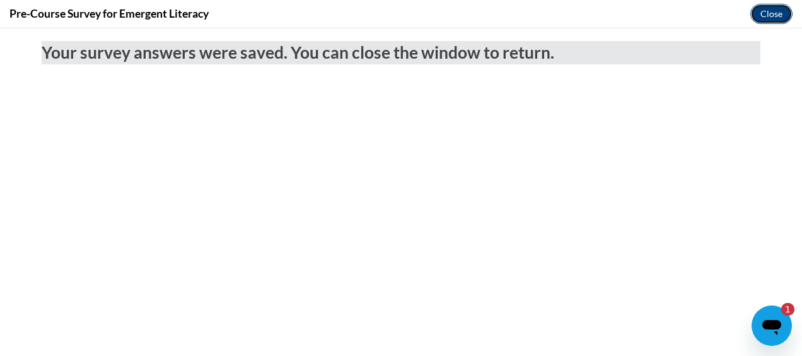
click at [763, 15] on button "Close" at bounding box center [771, 14] width 42 height 20
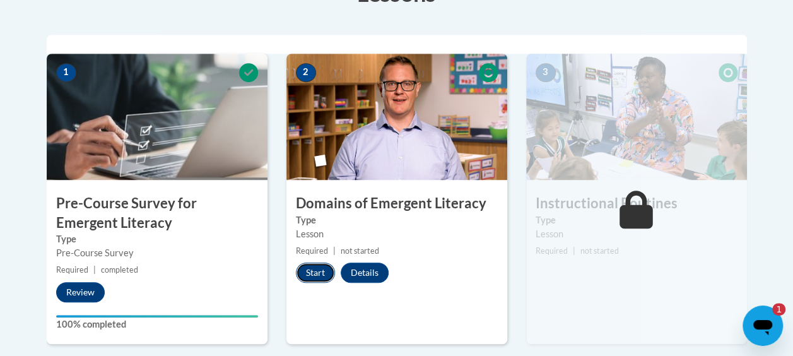
click at [300, 269] on button "Start" at bounding box center [315, 272] width 39 height 20
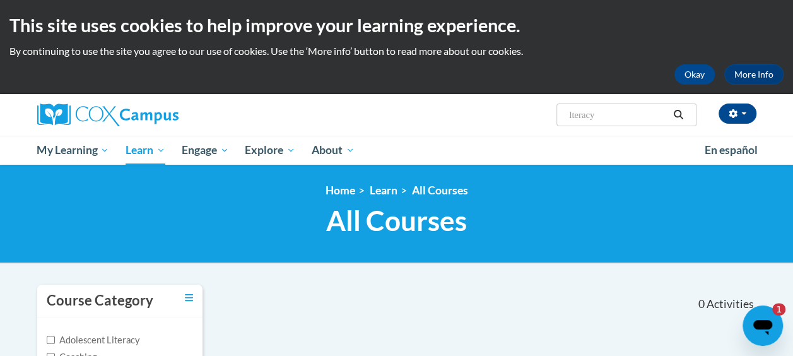
click at [602, 117] on input "lteracy" at bounding box center [618, 114] width 101 height 15
type input "literacy"
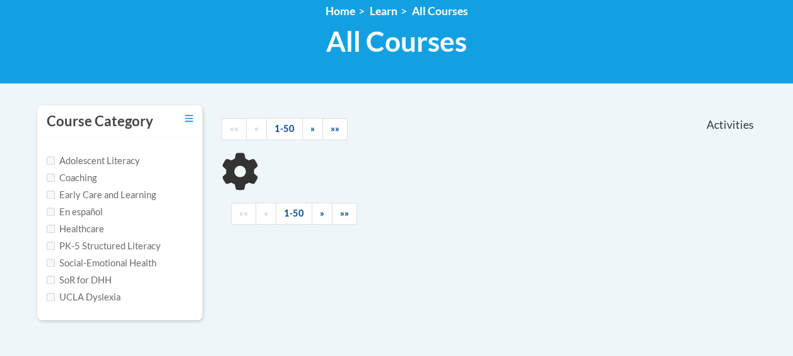
scroll to position [184, 0]
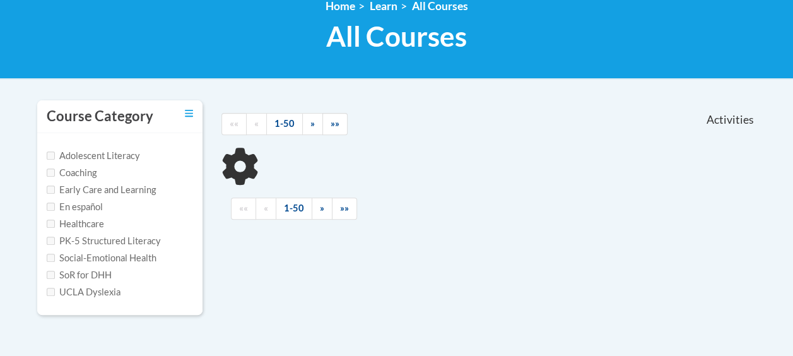
type input "literacy"
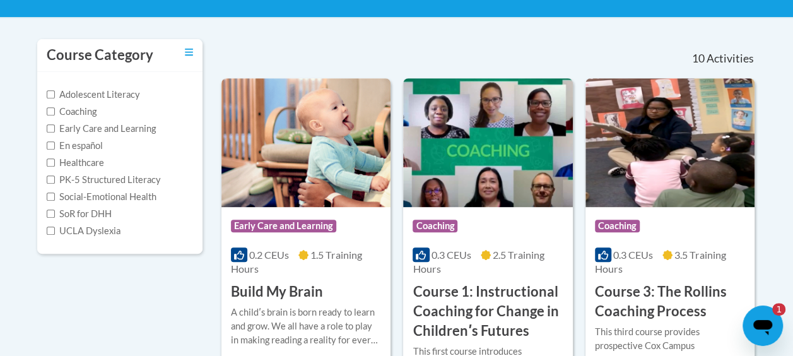
scroll to position [236, 0]
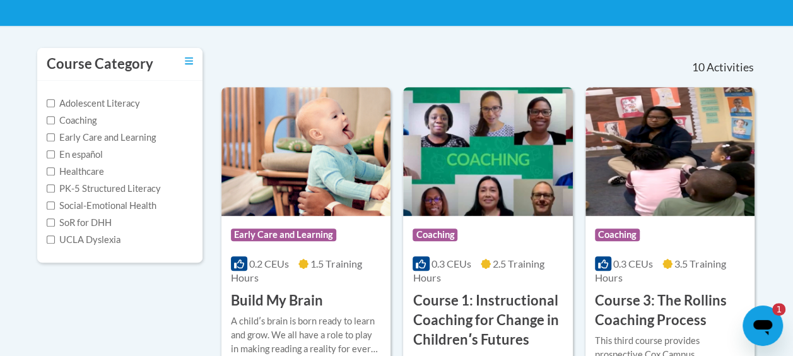
click at [60, 187] on label "PK-5 Structured Literacy" at bounding box center [104, 189] width 114 height 14
click at [55, 187] on input "PK-5 Structured Literacy" at bounding box center [51, 188] width 8 height 8
checkbox input "true"
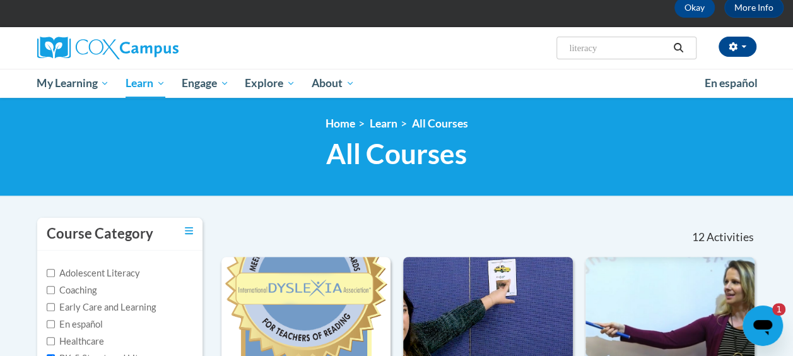
scroll to position [0, 0]
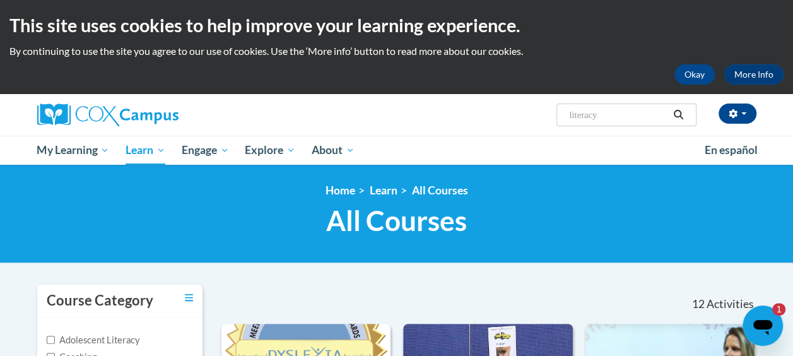
click at [640, 115] on input "literacy" at bounding box center [618, 114] width 101 height 15
type input "l"
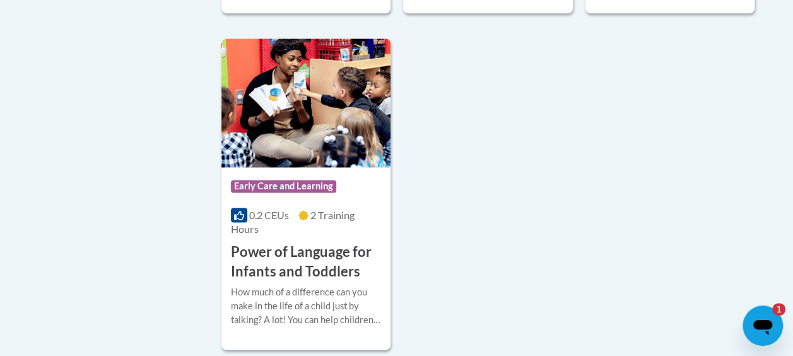
scroll to position [3188, 0]
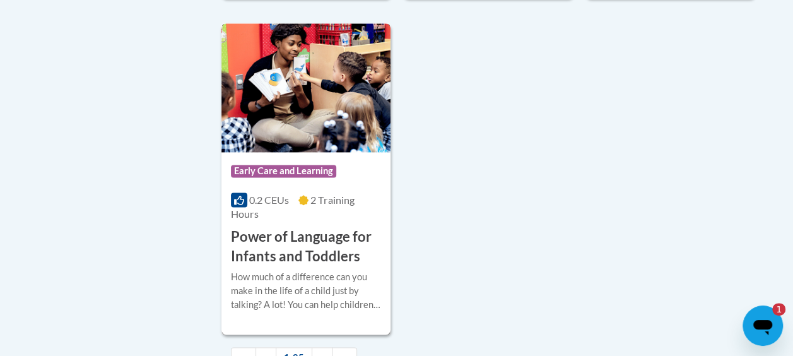
click at [330, 270] on div "How much of a difference can you make in the life of a child just by talking? A…" at bounding box center [306, 291] width 150 height 42
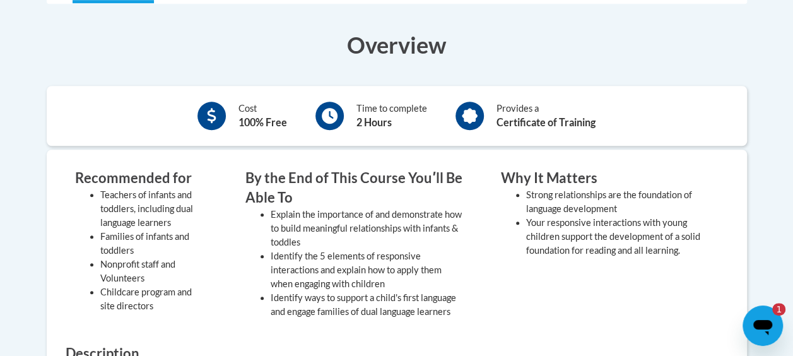
scroll to position [416, 0]
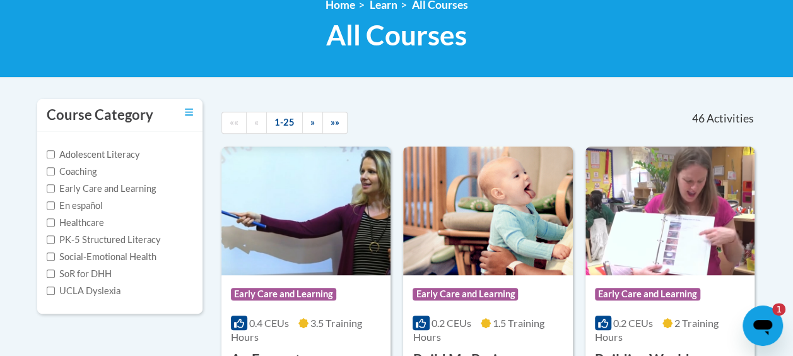
scroll to position [215, 0]
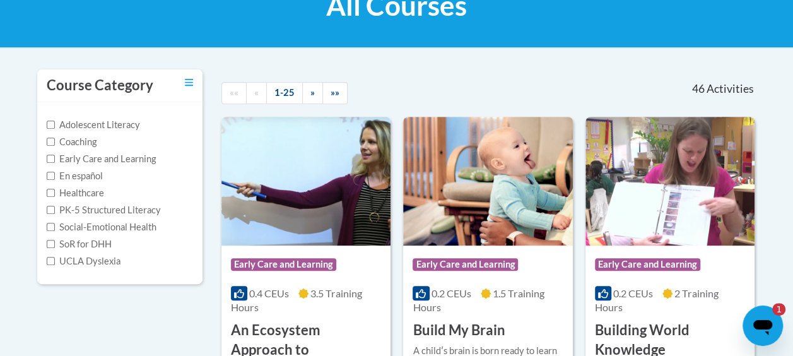
click at [127, 213] on label "PK-5 Structured Literacy" at bounding box center [104, 210] width 114 height 14
click at [55, 213] on input "PK-5 Structured Literacy" at bounding box center [51, 210] width 8 height 8
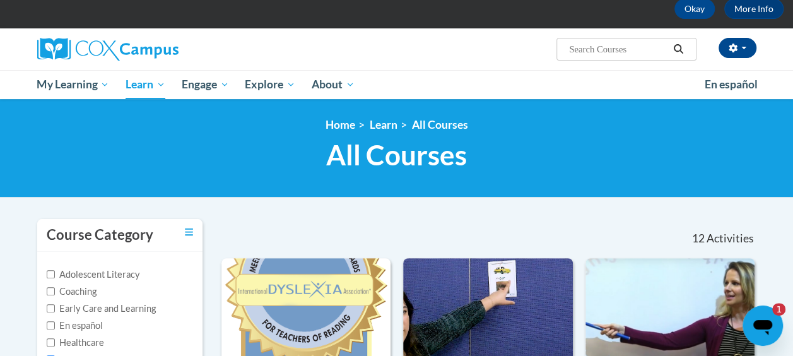
scroll to position [91, 0]
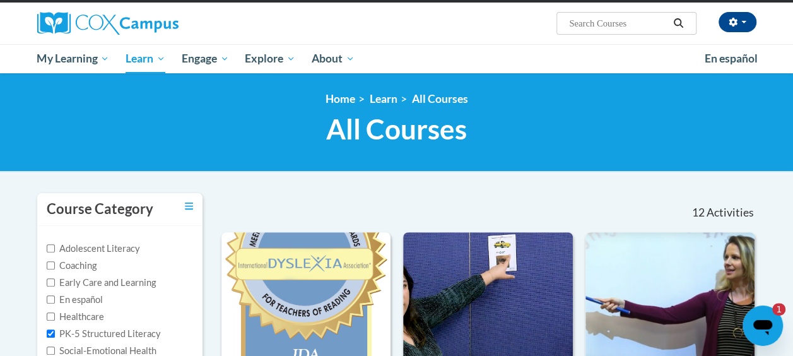
click at [75, 337] on label "PK-5 Structured Literacy" at bounding box center [104, 334] width 114 height 14
click at [55, 337] on input "PK-5 Structured Literacy" at bounding box center [51, 333] width 8 height 8
checkbox input "false"
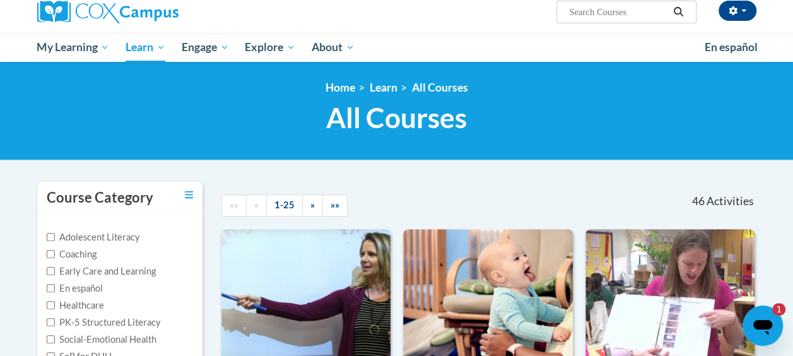
scroll to position [76, 0]
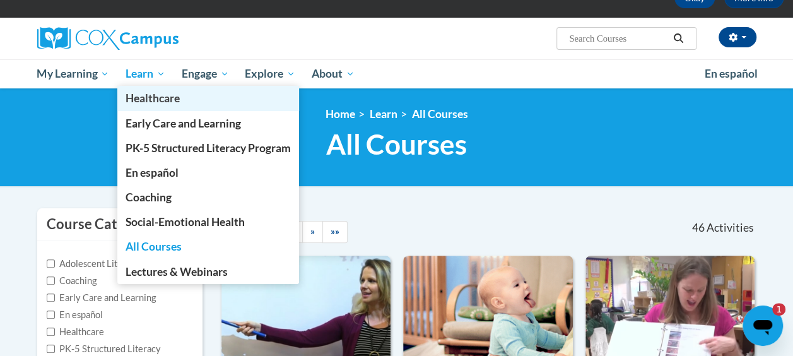
click at [147, 87] on link "Healthcare" at bounding box center [208, 98] width 182 height 25
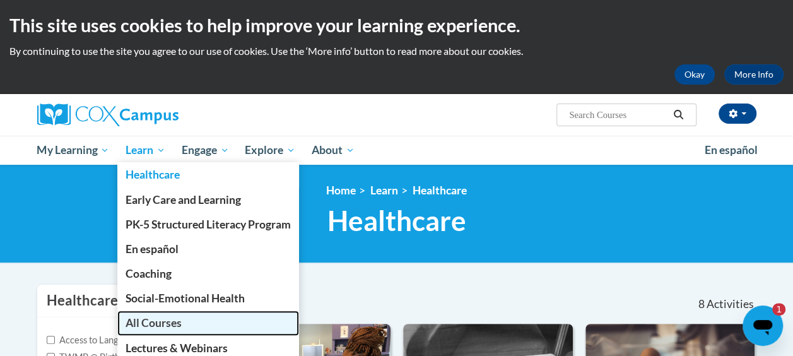
click at [163, 316] on span "All Courses" at bounding box center [153, 322] width 56 height 13
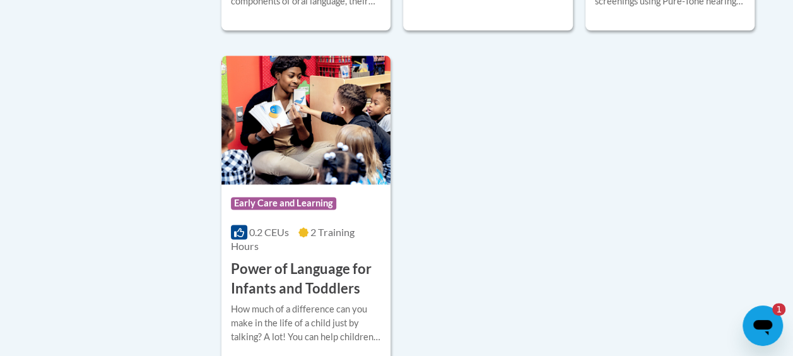
scroll to position [3176, 0]
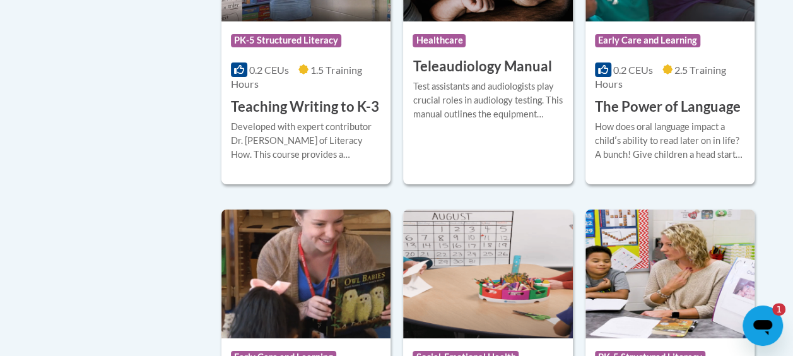
scroll to position [2180, 0]
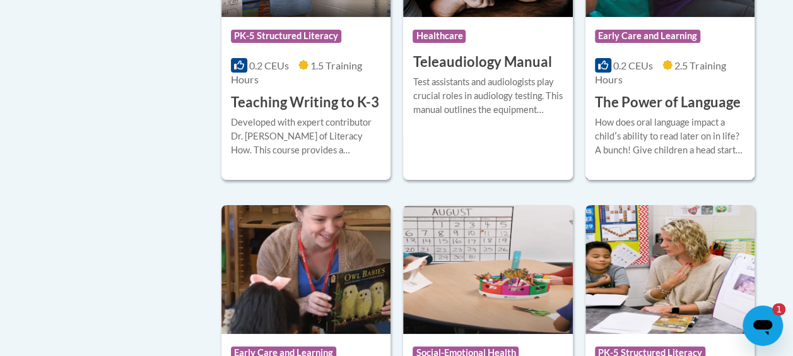
click at [658, 76] on div "0.2 CEUs 2.5 Training Hours" at bounding box center [670, 73] width 150 height 28
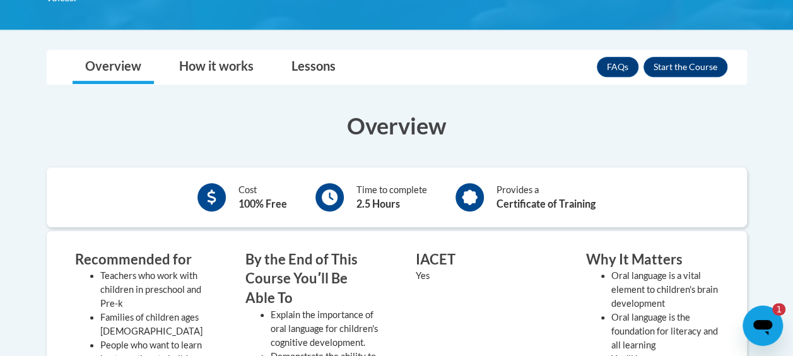
scroll to position [299, 0]
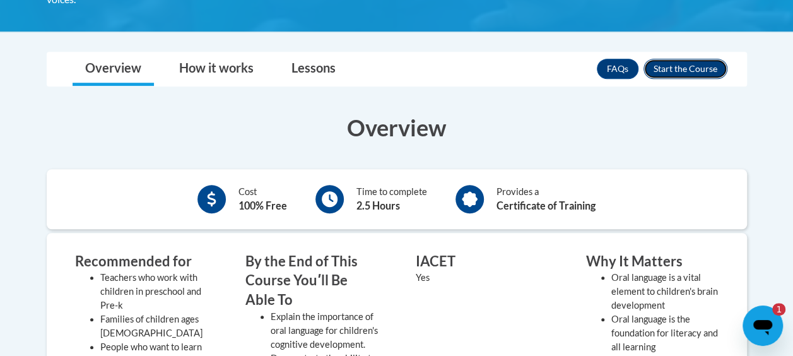
click at [689, 67] on button "Enroll" at bounding box center [685, 69] width 84 height 20
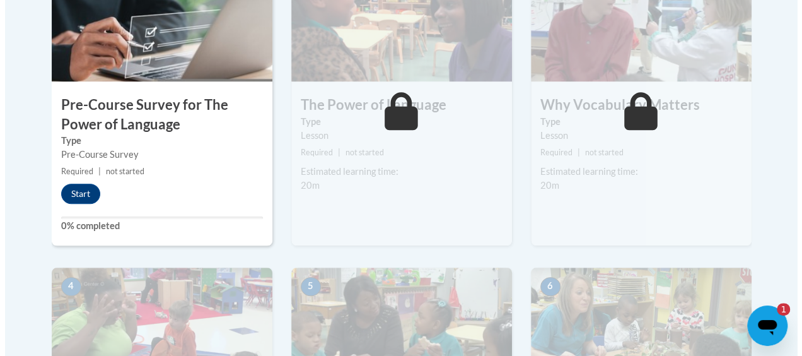
scroll to position [489, 0]
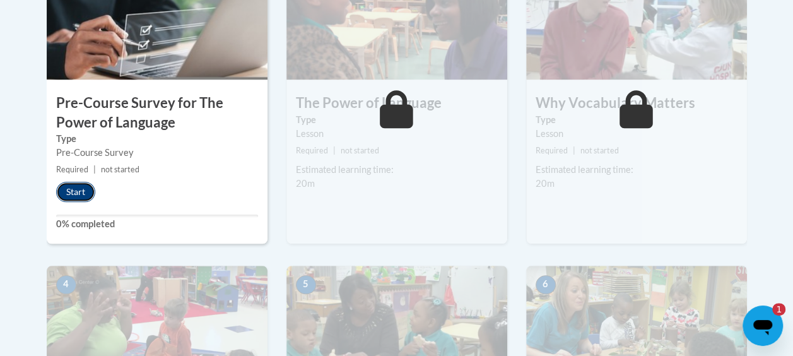
click at [83, 187] on button "Start" at bounding box center [75, 192] width 39 height 20
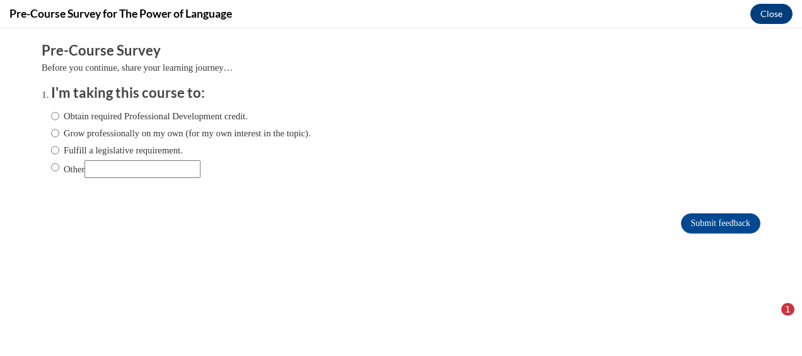
scroll to position [0, 0]
click at [97, 171] on input "Other" at bounding box center [143, 169] width 116 height 18
click at [51, 169] on label "Other" at bounding box center [125, 169] width 149 height 18
click at [51, 169] on input "Other" at bounding box center [55, 167] width 8 height 14
radio input "true"
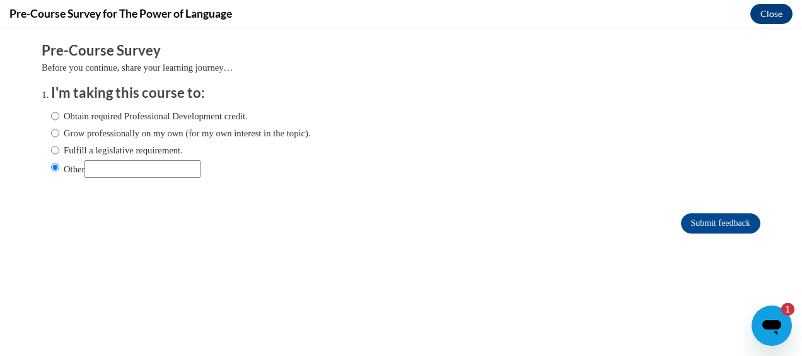
click at [55, 120] on label "Obtain required Professional Development credit." at bounding box center [149, 116] width 197 height 14
click at [55, 120] on input "Obtain required Professional Development credit." at bounding box center [55, 116] width 8 height 14
radio input "true"
click at [705, 219] on input "Submit feedback" at bounding box center [720, 223] width 79 height 20
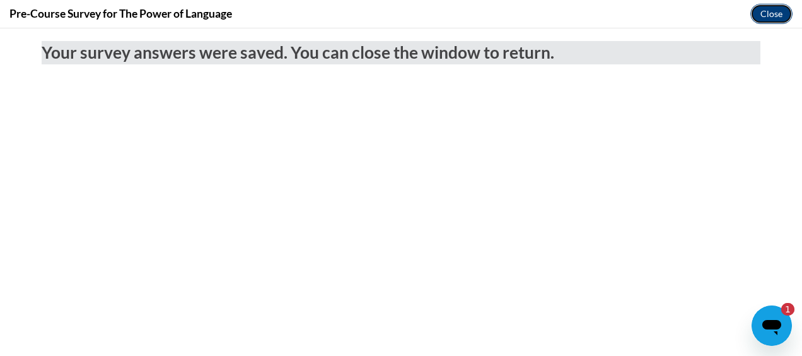
click at [763, 6] on button "Close" at bounding box center [771, 14] width 42 height 20
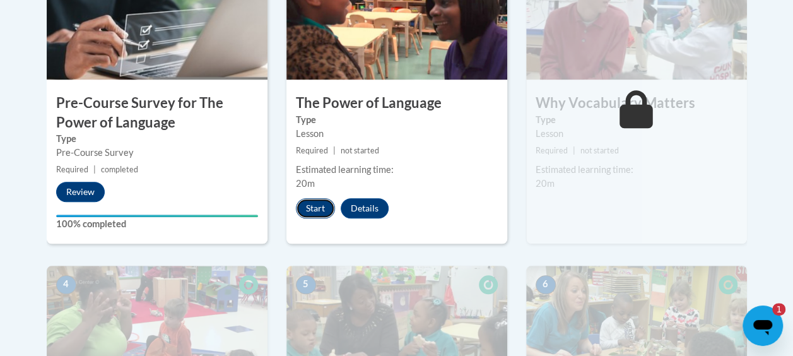
click at [306, 202] on button "Start" at bounding box center [315, 208] width 39 height 20
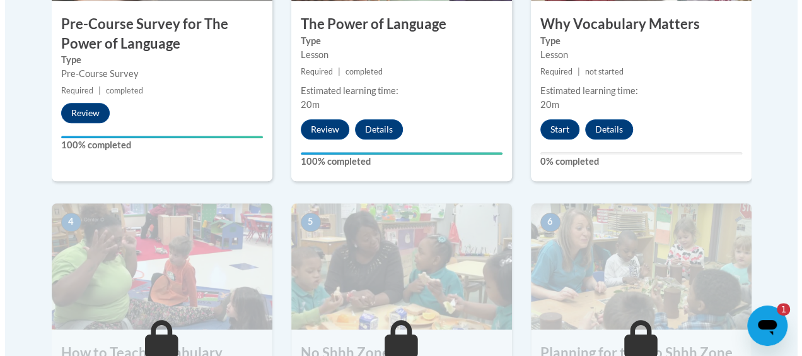
scroll to position [510, 0]
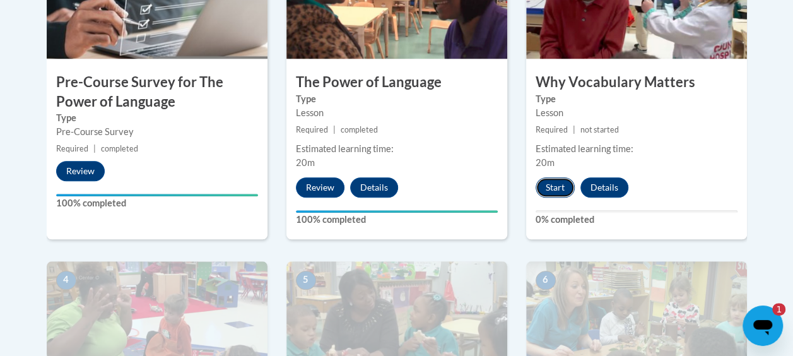
click at [547, 184] on button "Start" at bounding box center [554, 187] width 39 height 20
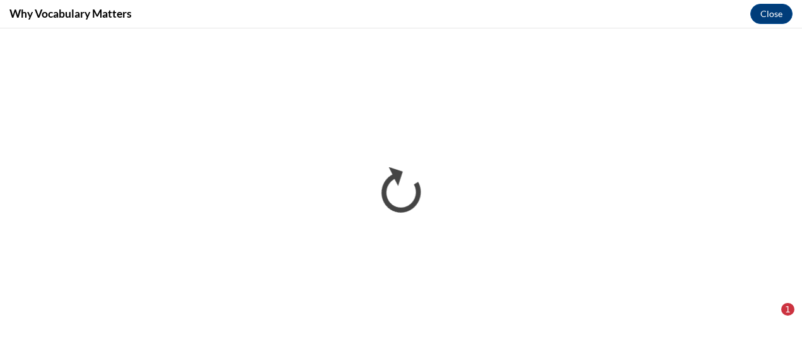
scroll to position [0, 0]
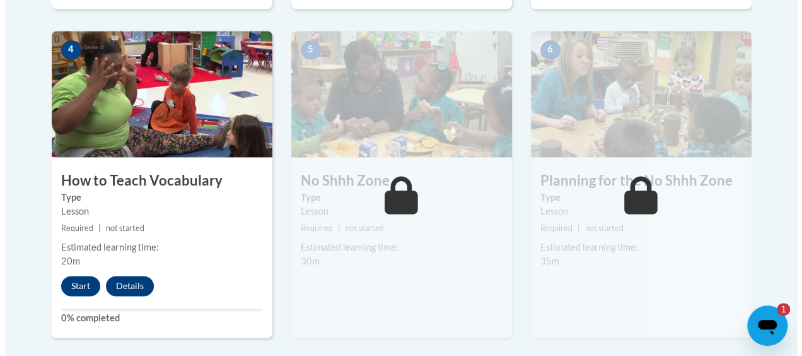
scroll to position [741, 0]
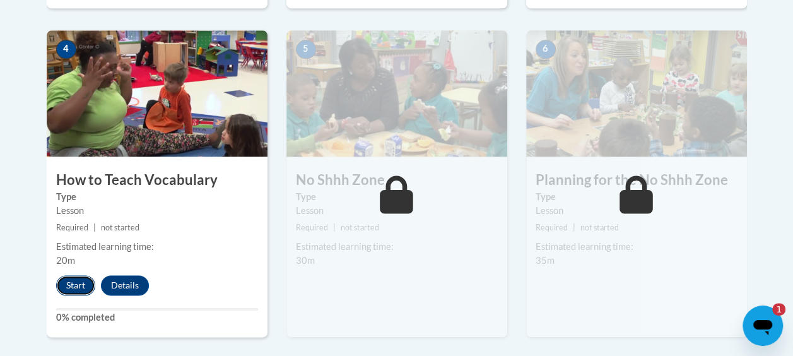
click at [86, 285] on button "Start" at bounding box center [75, 285] width 39 height 20
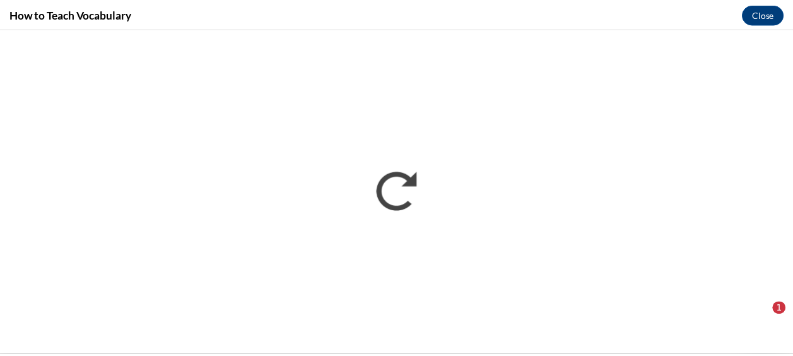
scroll to position [0, 0]
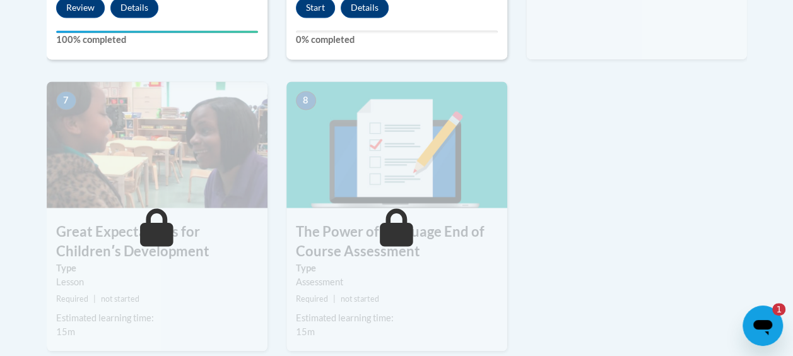
scroll to position [1051, 0]
